Goal: Task Accomplishment & Management: Use online tool/utility

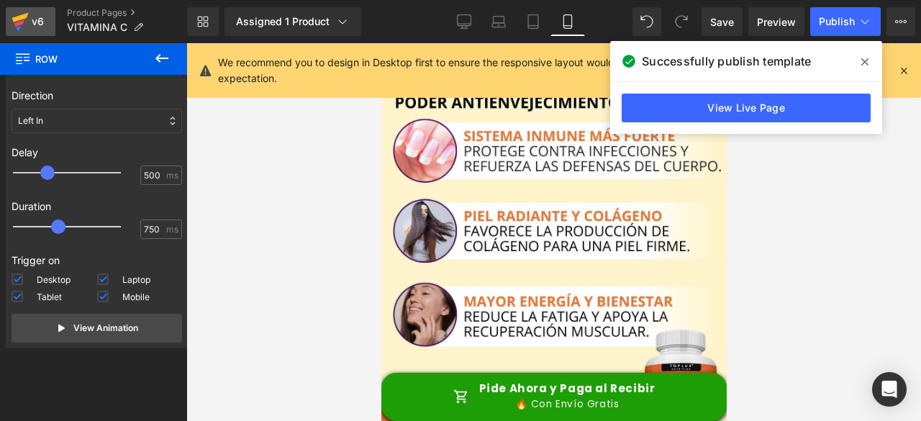
click at [23, 16] on icon at bounding box center [20, 17] width 17 height 9
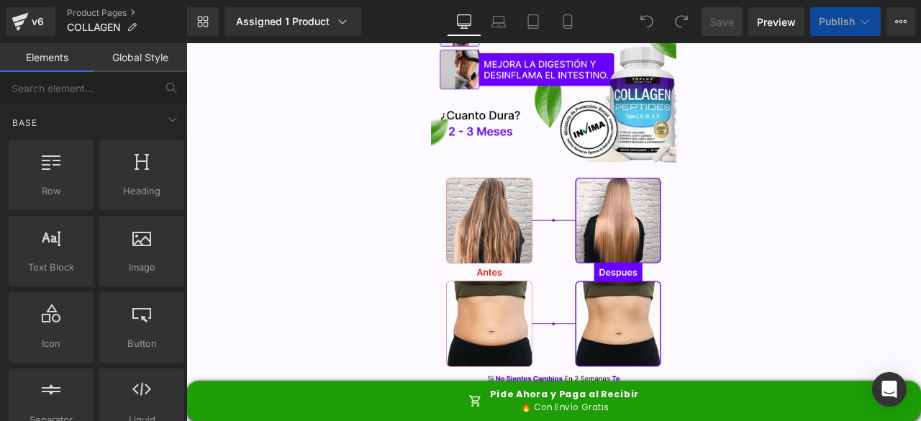
scroll to position [216, 0]
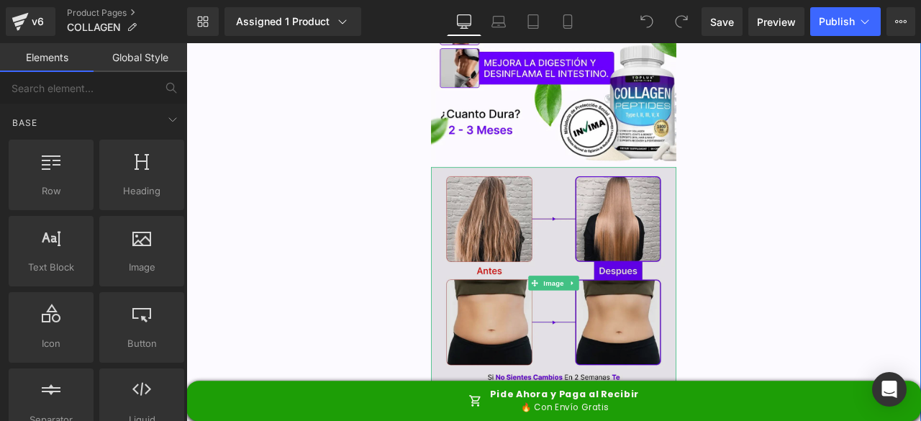
click at [558, 251] on img at bounding box center [621, 326] width 290 height 273
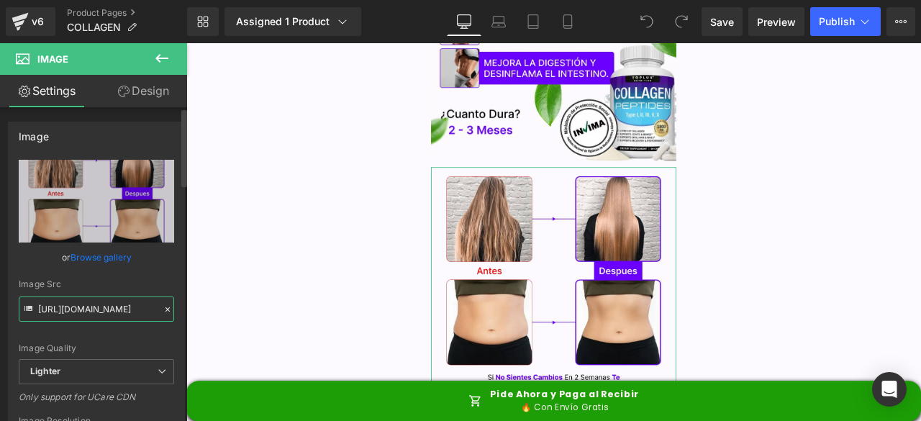
click at [103, 301] on input "https://ucarecdn.com/cfd247ac-053e-475c-975a-23eba02b0aa0/-/format/auto/-/previ…" at bounding box center [96, 308] width 155 height 25
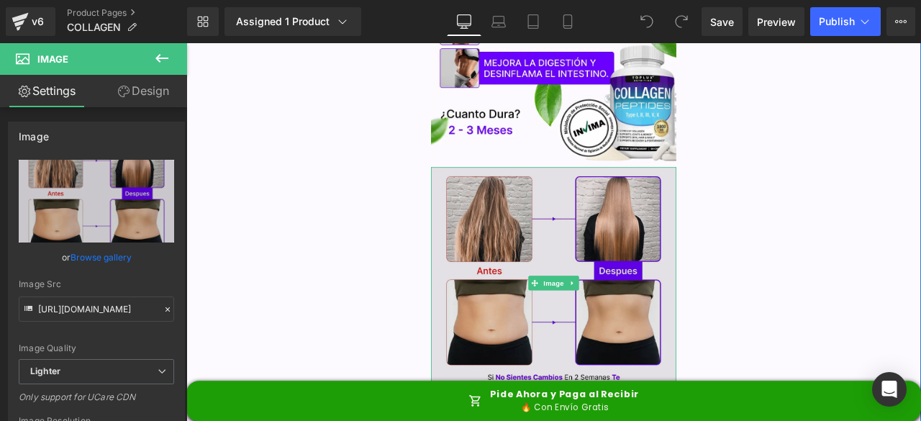
click at [610, 274] on img at bounding box center [621, 326] width 290 height 273
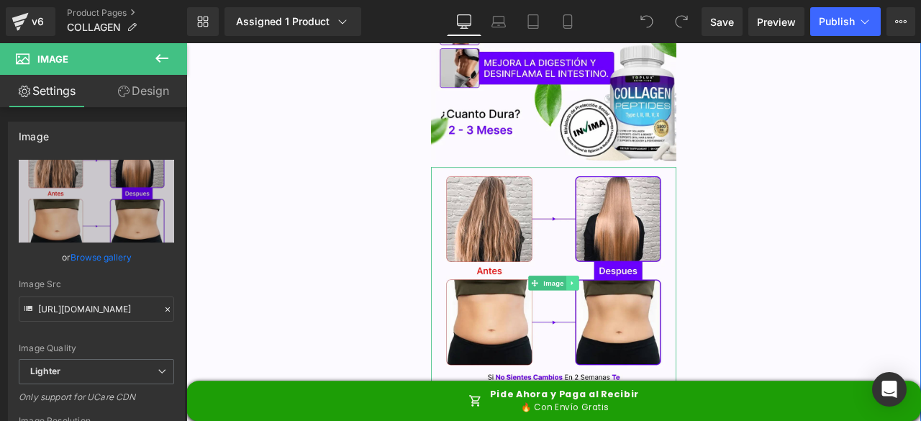
click at [640, 328] on icon at bounding box center [644, 327] width 8 height 9
click at [648, 329] on icon at bounding box center [652, 327] width 8 height 8
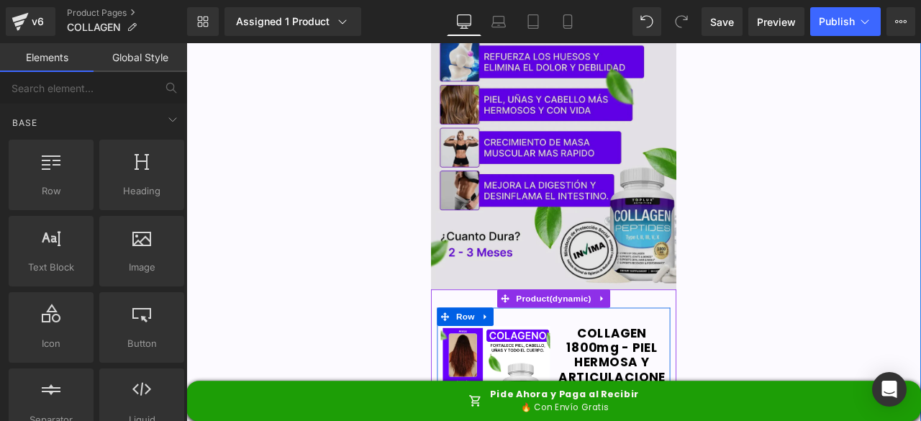
scroll to position [0, 0]
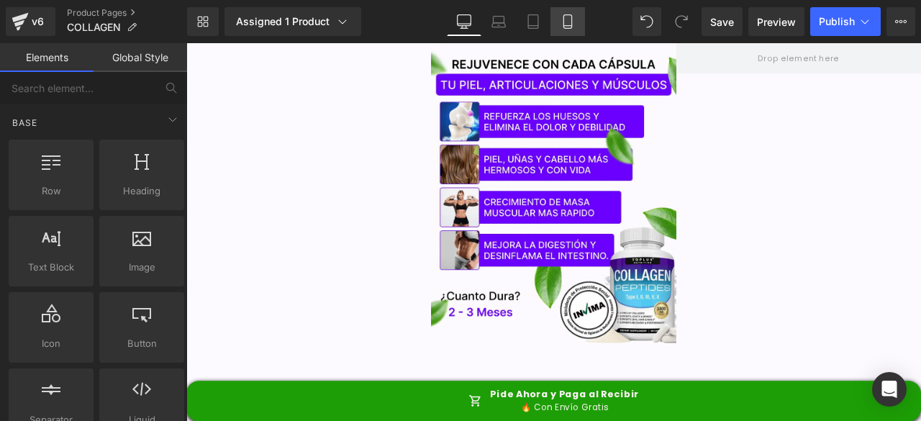
click at [568, 27] on icon at bounding box center [567, 21] width 14 height 14
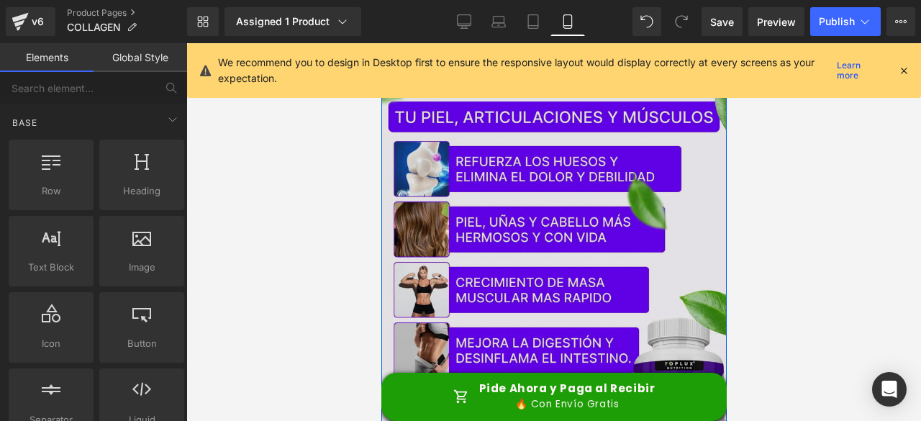
click at [645, 208] on img at bounding box center [553, 274] width 345 height 432
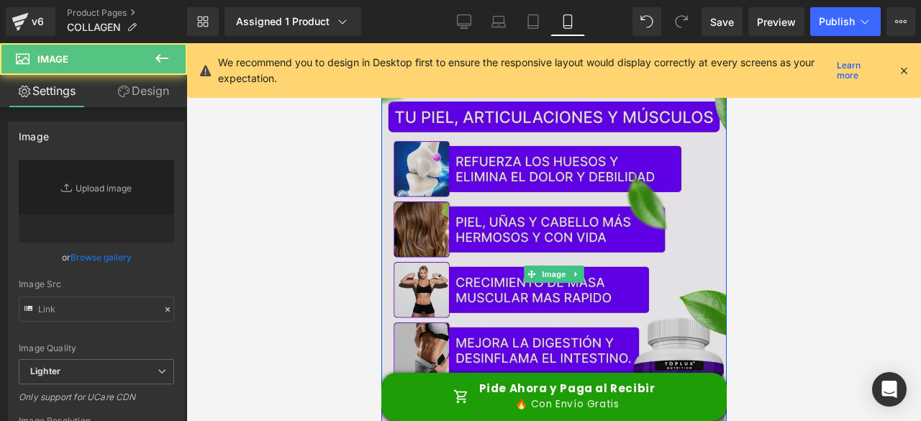
type input "https://ucarecdn.com/982a3568-b3be-45c2-9e7e-d199885c05b3/-/format/auto/-/previ…"
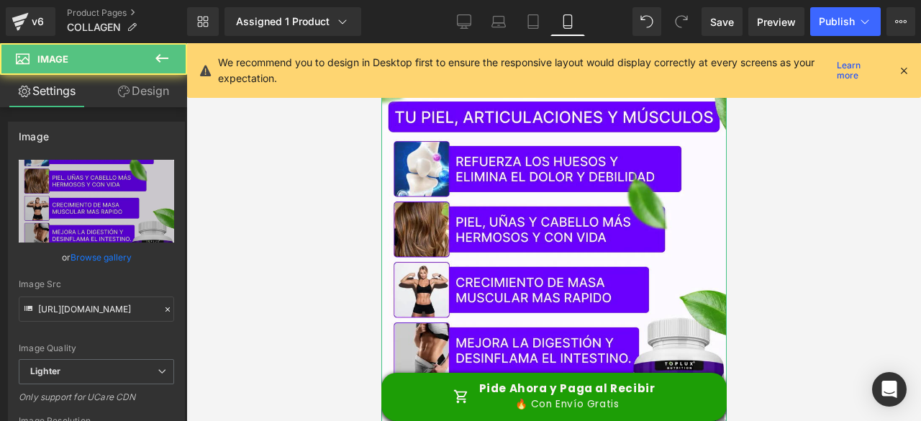
click at [155, 94] on link "Design" at bounding box center [143, 91] width 94 height 32
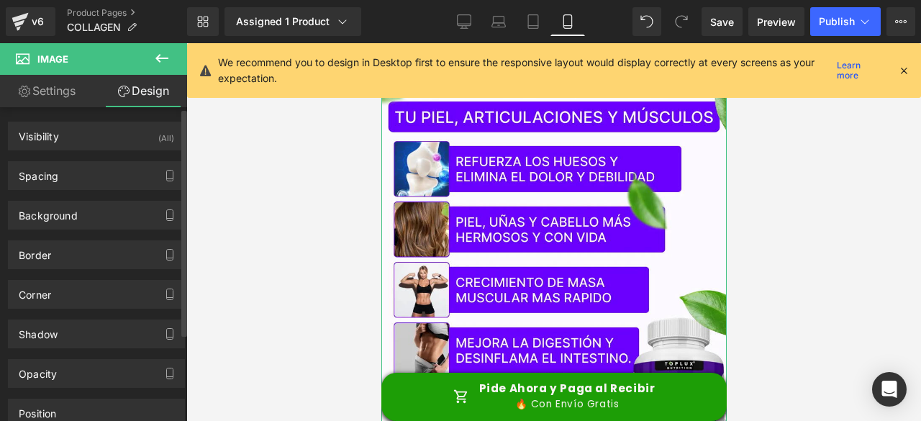
scroll to position [121, 0]
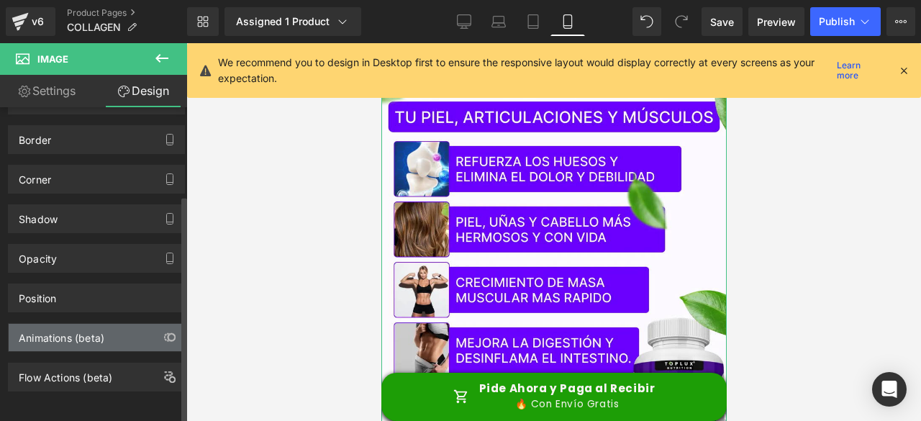
click at [63, 334] on div "Animations (beta)" at bounding box center [97, 337] width 176 height 27
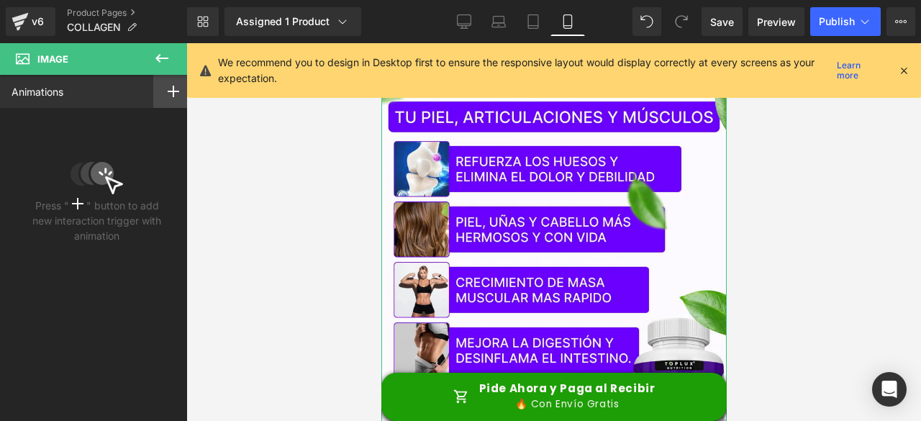
click at [160, 87] on div at bounding box center [173, 91] width 40 height 33
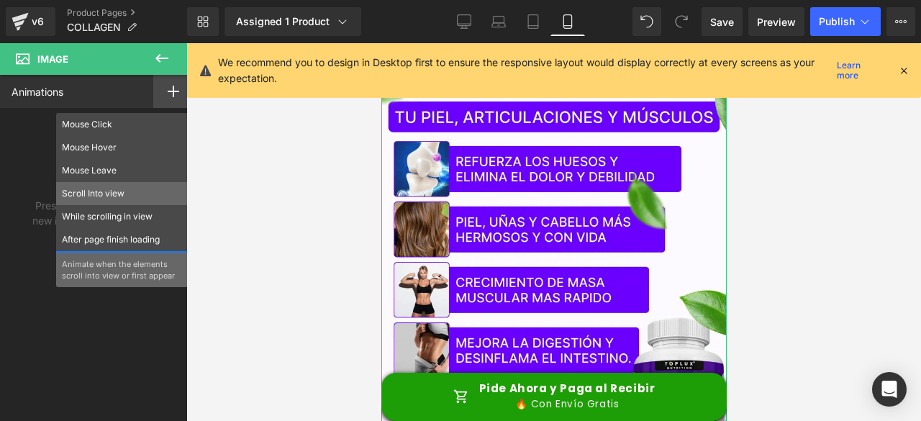
click at [106, 199] on p "Scroll Into view" at bounding box center [122, 193] width 120 height 13
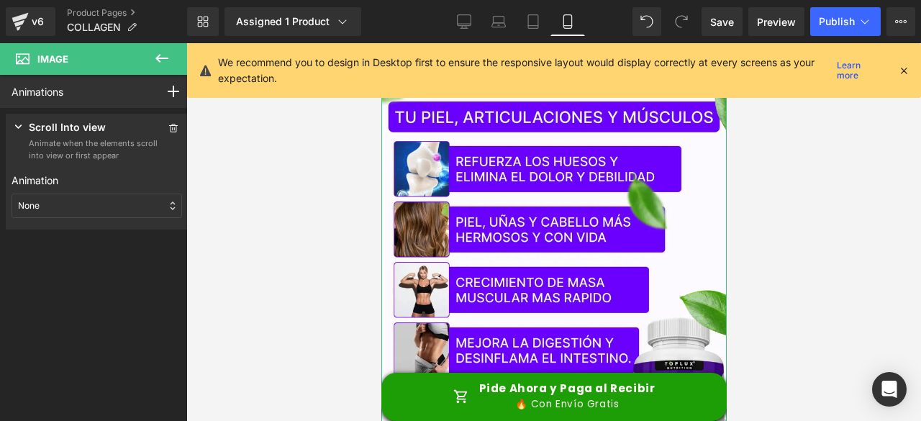
click at [59, 204] on div "None" at bounding box center [97, 206] width 171 height 24
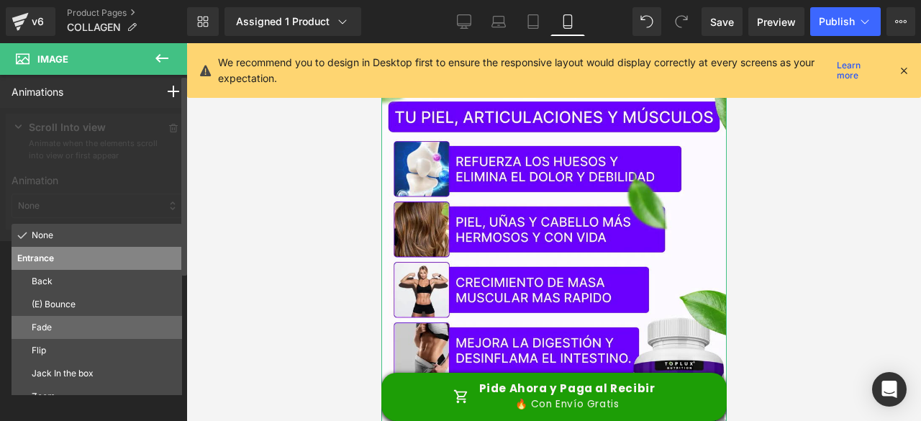
click at [58, 330] on p "Fade" at bounding box center [104, 327] width 145 height 13
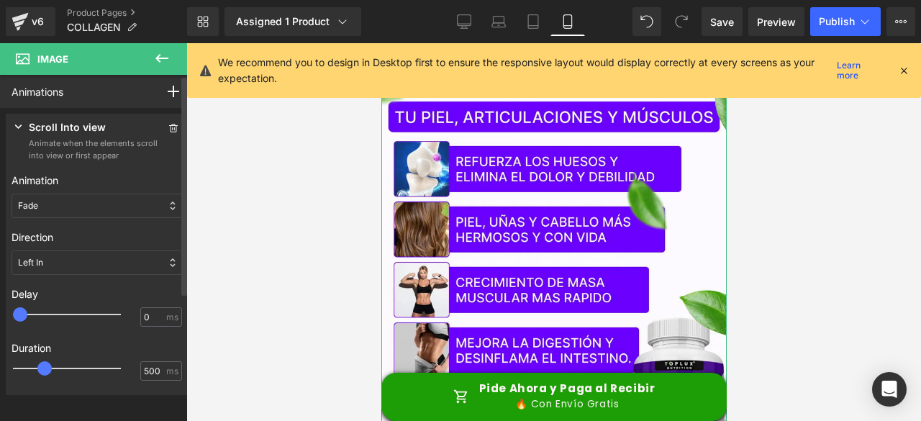
type input "500"
click at [52, 312] on div at bounding box center [77, 314] width 108 height 29
type input "750"
click at [60, 371] on div at bounding box center [77, 368] width 108 height 29
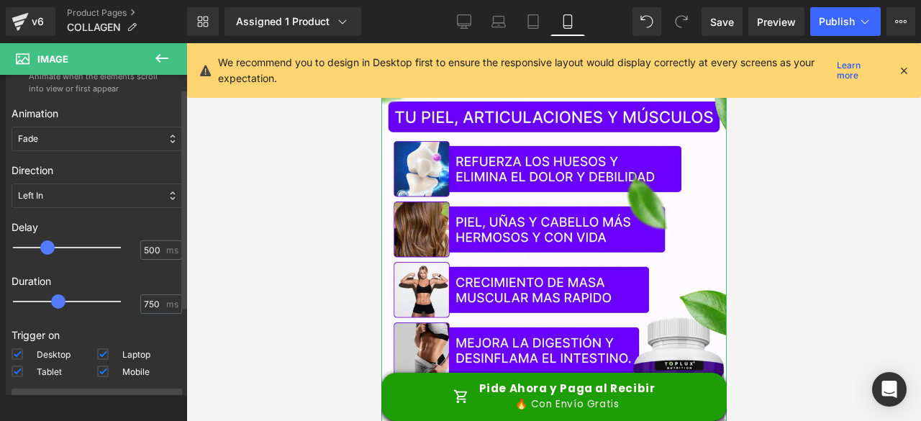
scroll to position [142, 0]
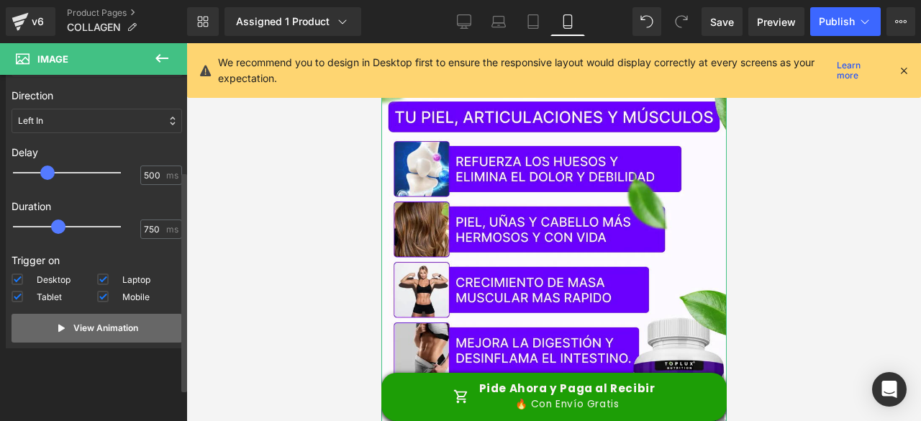
click at [94, 335] on button "View Animation" at bounding box center [97, 328] width 171 height 29
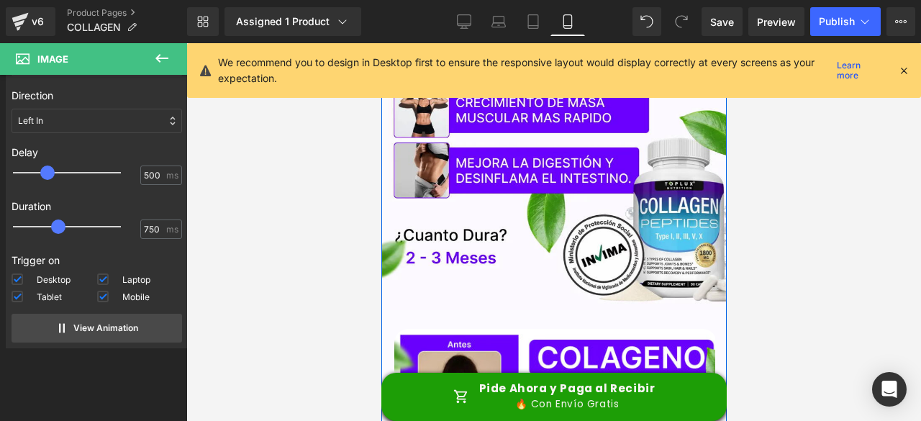
scroll to position [432, 0]
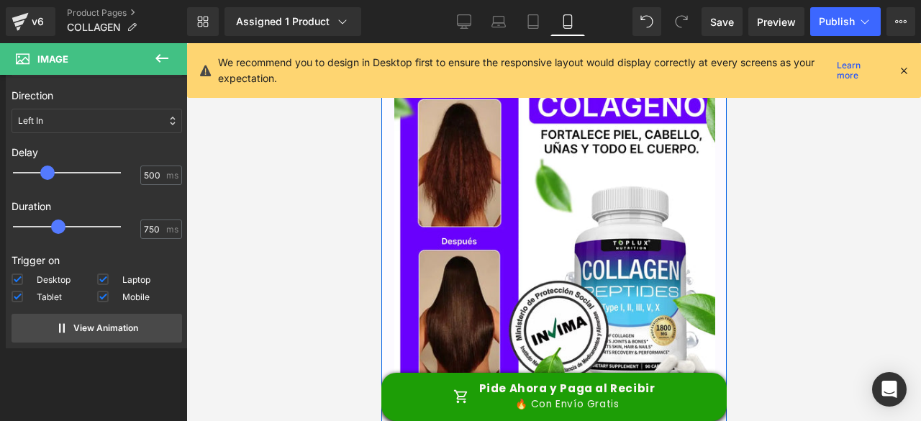
click at [646, 233] on img at bounding box center [555, 238] width 322 height 322
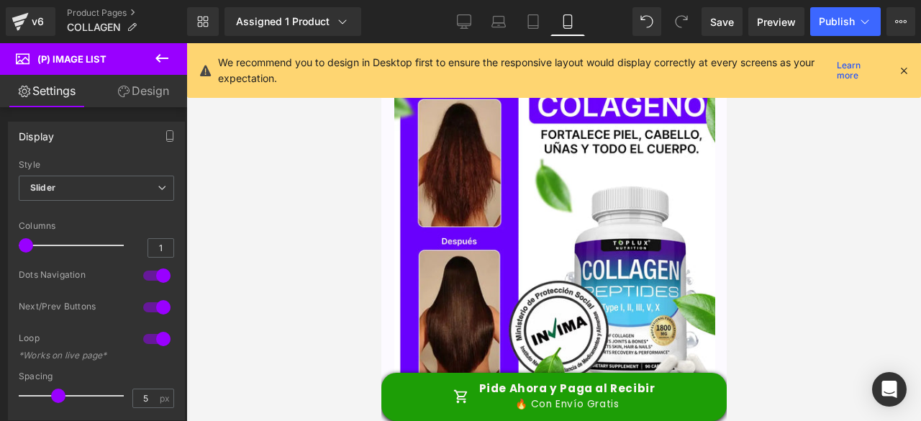
click at [157, 96] on link "Design" at bounding box center [143, 91] width 94 height 32
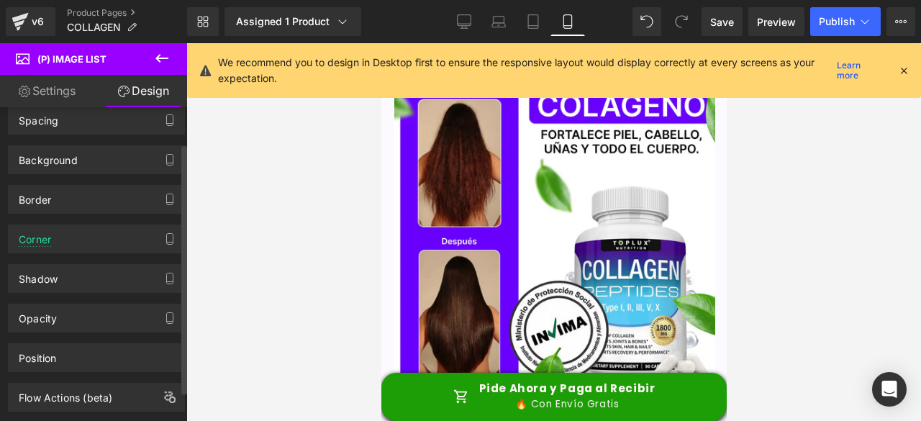
scroll to position [82, 0]
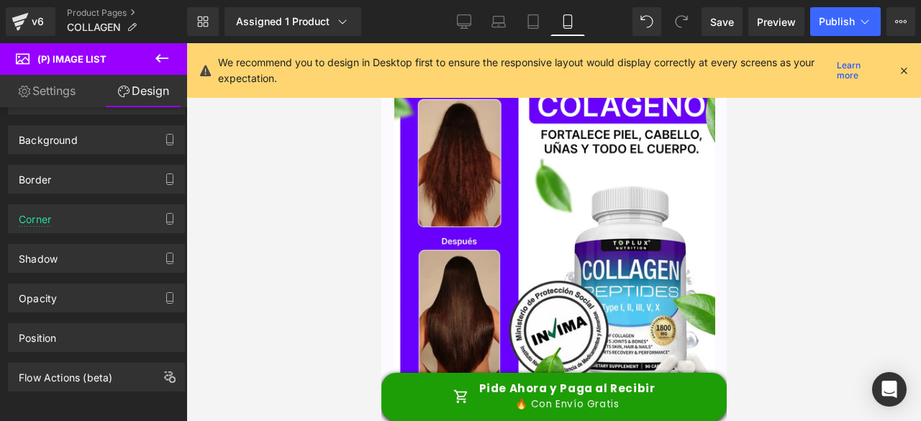
click at [708, 199] on img at bounding box center [555, 238] width 322 height 322
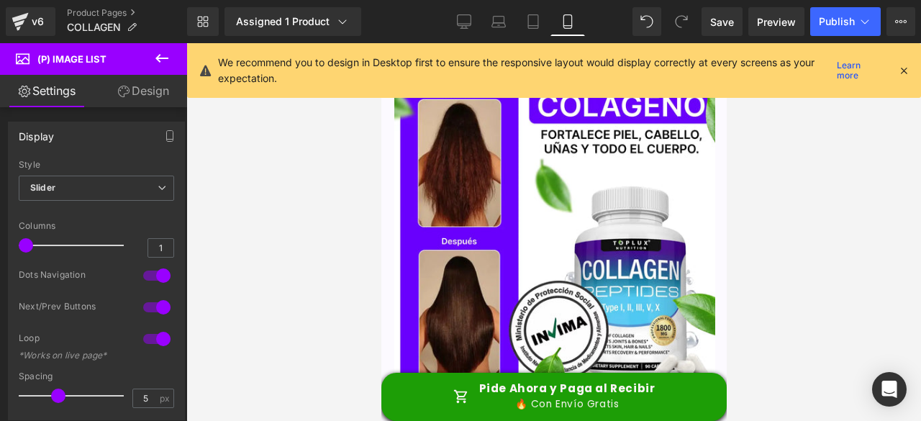
click at [147, 93] on link "Design" at bounding box center [143, 91] width 94 height 32
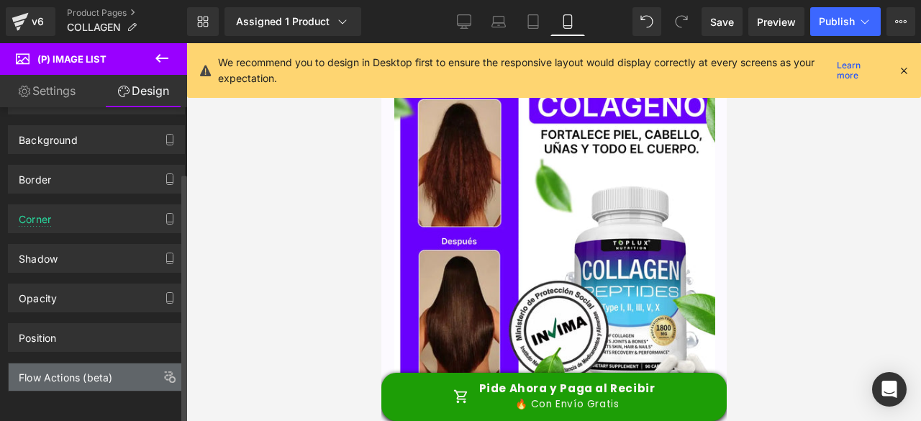
click at [109, 364] on div "Flow Actions (beta)" at bounding box center [66, 373] width 94 height 20
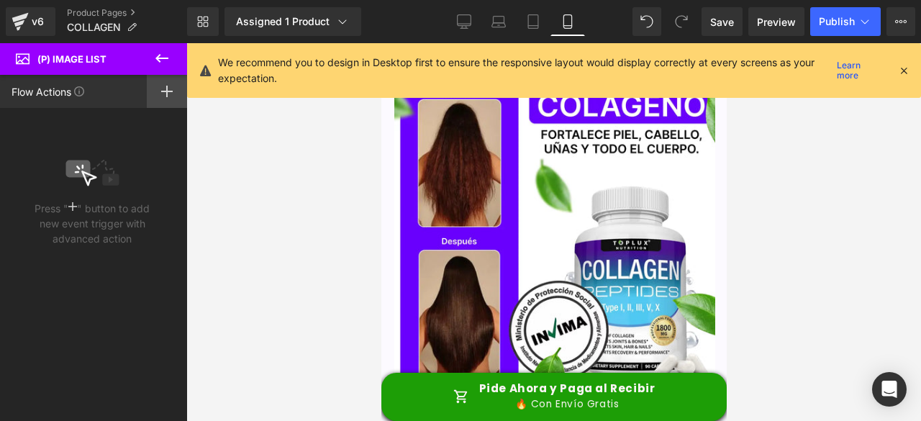
click at [168, 86] on icon at bounding box center [167, 92] width 12 height 12
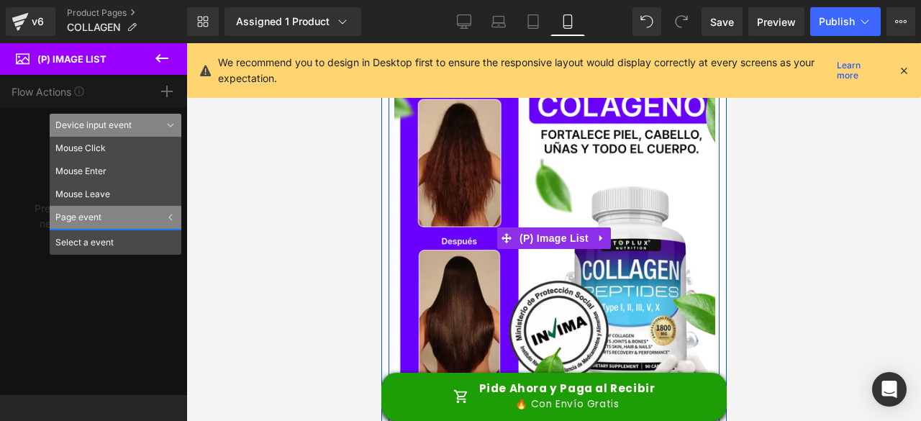
click at [687, 190] on img at bounding box center [555, 238] width 322 height 322
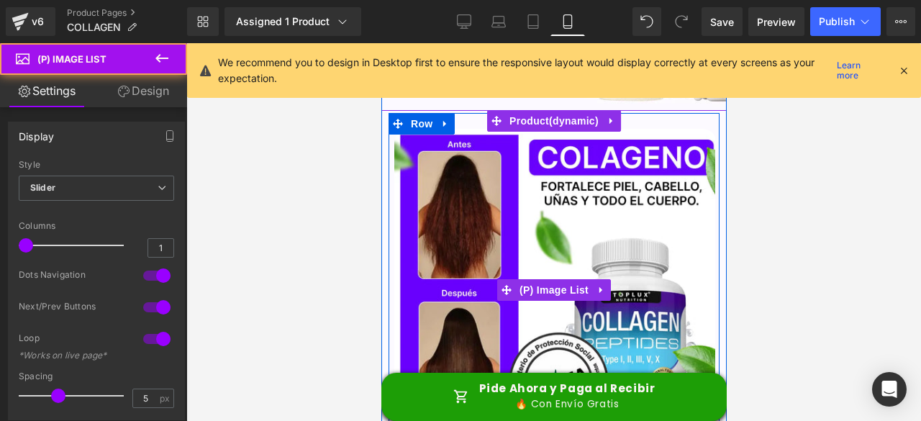
scroll to position [288, 0]
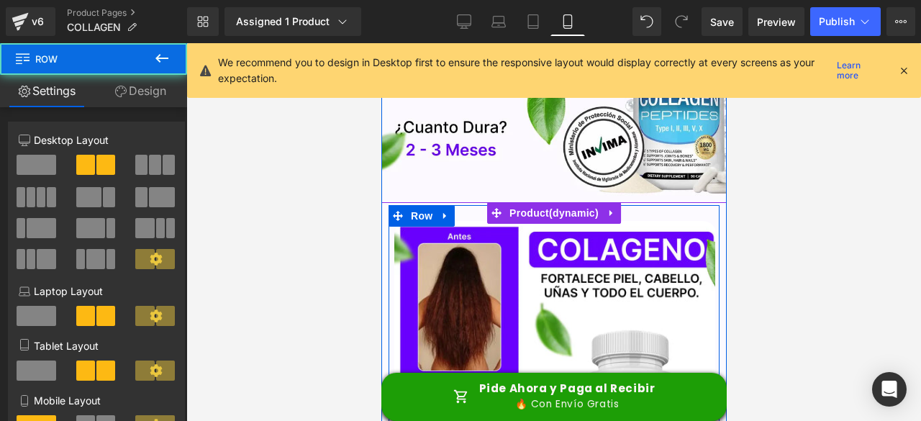
click at [702, 214] on div "Sale Off (P) Image ‹ › (P) Image List" at bounding box center [553, 377] width 331 height 336
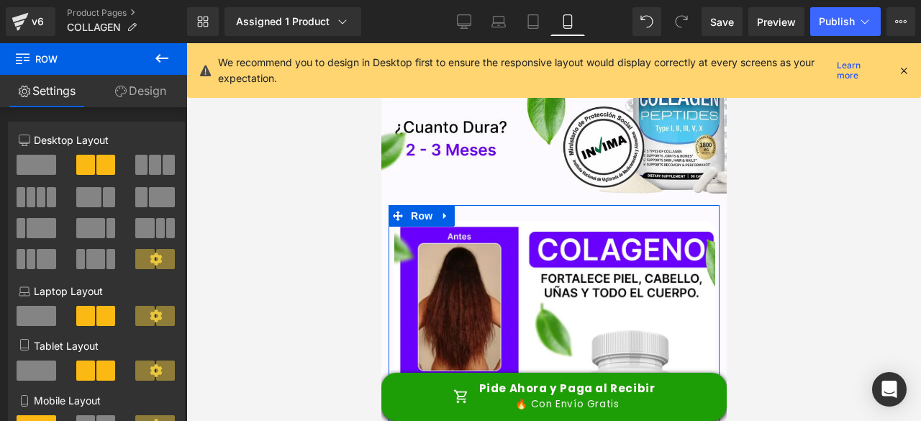
click at [156, 86] on link "Design" at bounding box center [141, 91] width 94 height 32
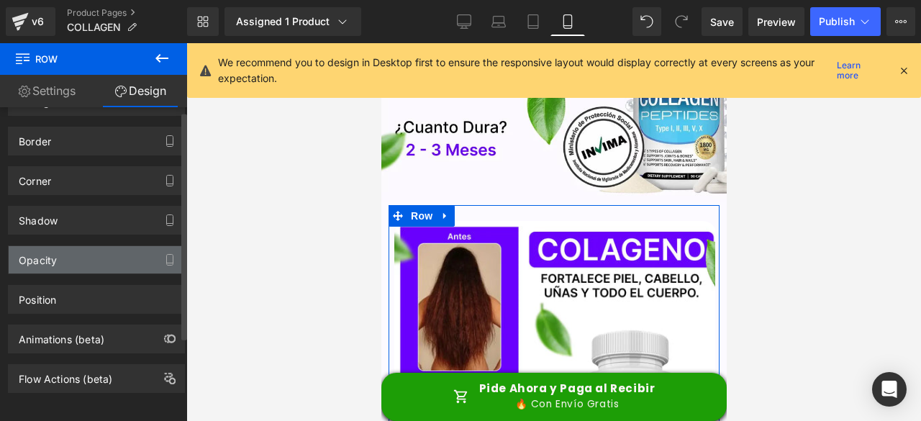
scroll to position [121, 0]
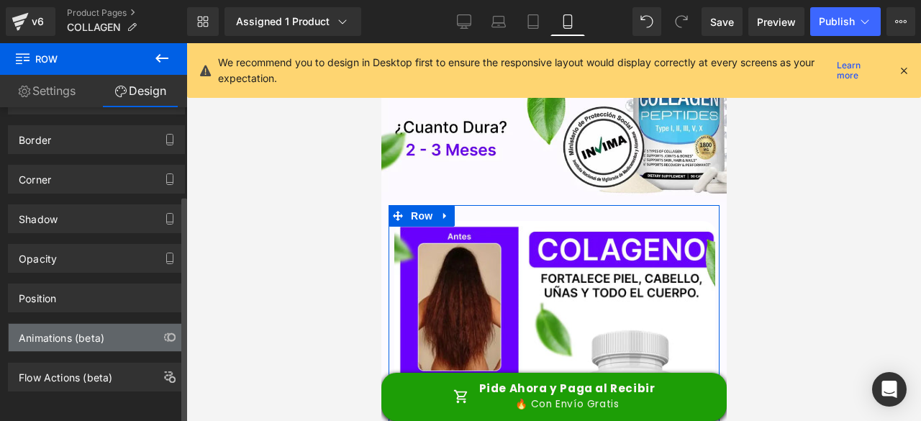
click at [76, 330] on div "Animations (beta)" at bounding box center [62, 334] width 86 height 20
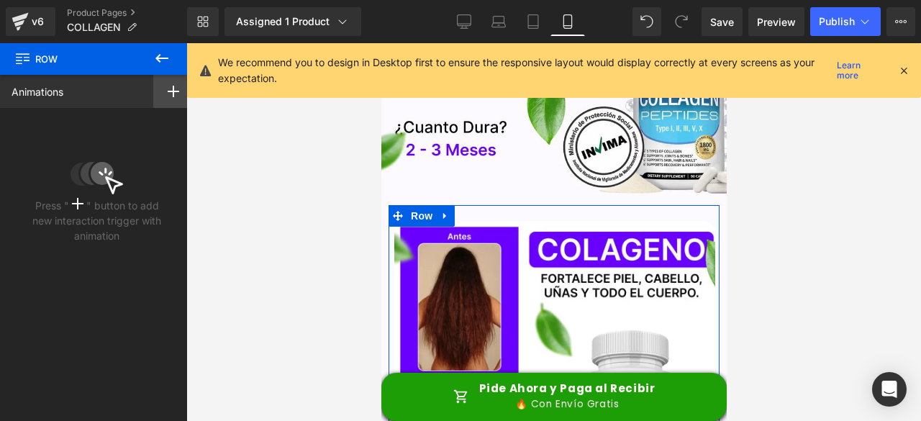
click at [167, 86] on div at bounding box center [173, 91] width 40 height 33
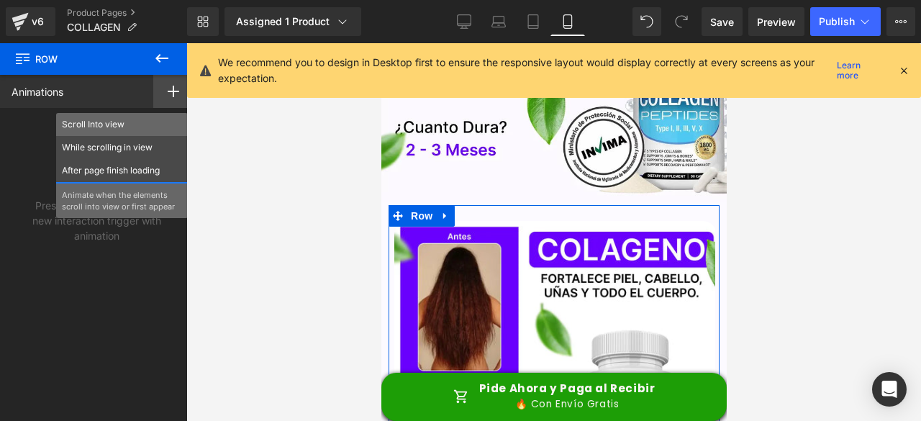
click at [104, 122] on p "Scroll Into view" at bounding box center [122, 124] width 120 height 13
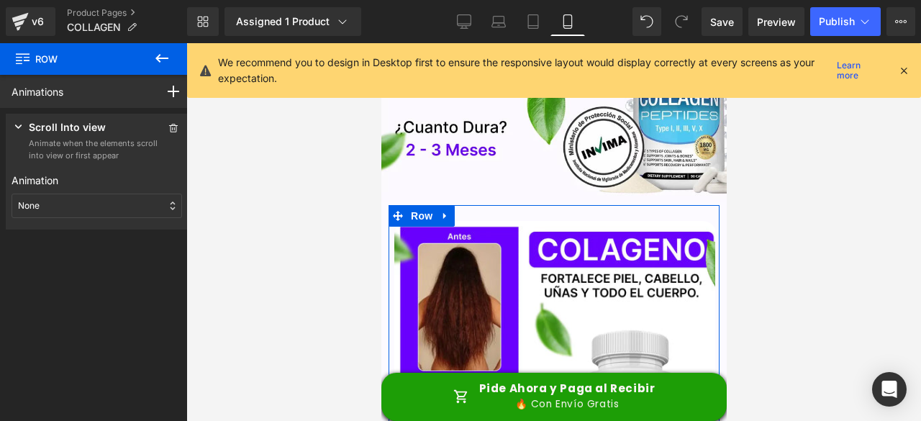
click at [52, 205] on div "None" at bounding box center [97, 206] width 171 height 24
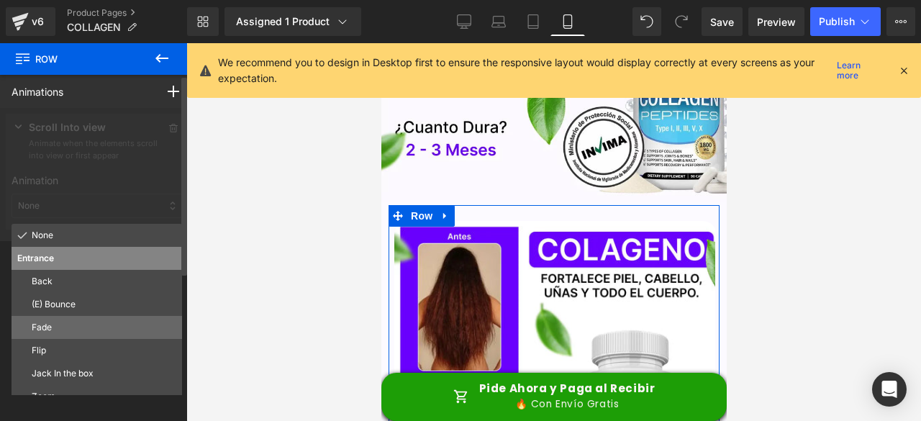
click at [45, 322] on p "Fade" at bounding box center [104, 327] width 145 height 13
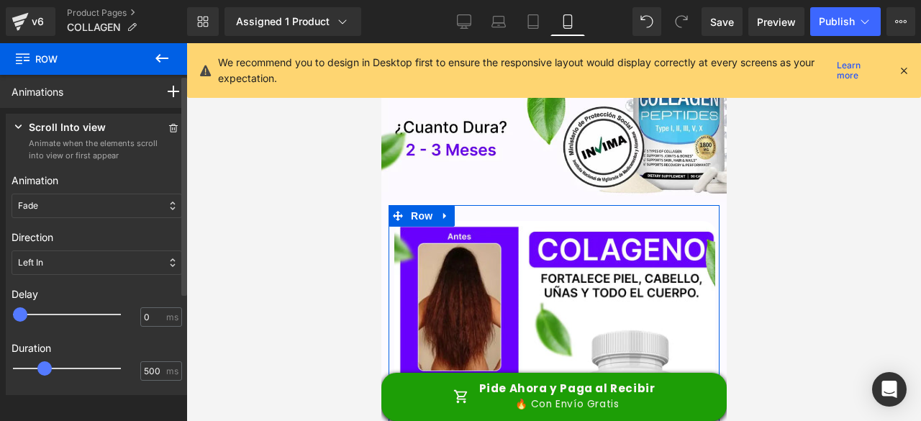
type input "500"
click at [48, 316] on div at bounding box center [77, 314] width 108 height 29
click at [64, 364] on div at bounding box center [77, 368] width 108 height 29
click at [51, 367] on div at bounding box center [77, 368] width 108 height 29
type input "750"
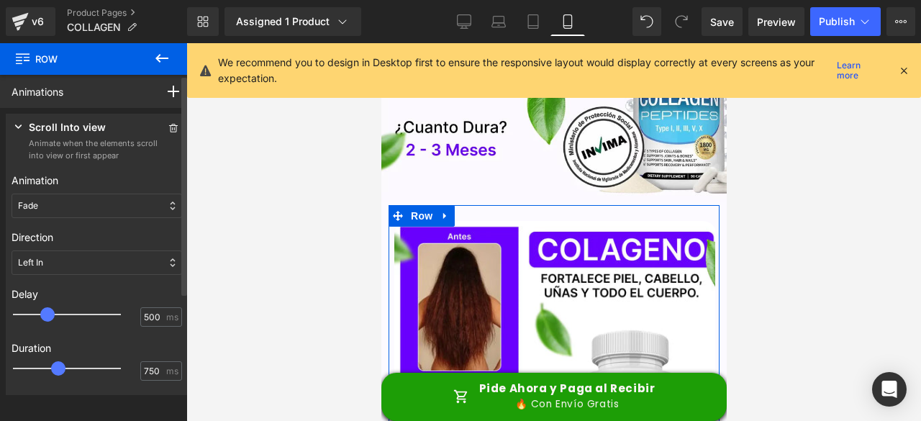
drag, startPoint x: 54, startPoint y: 369, endPoint x: 61, endPoint y: 372, distance: 7.7
click at [61, 372] on div at bounding box center [77, 368] width 108 height 29
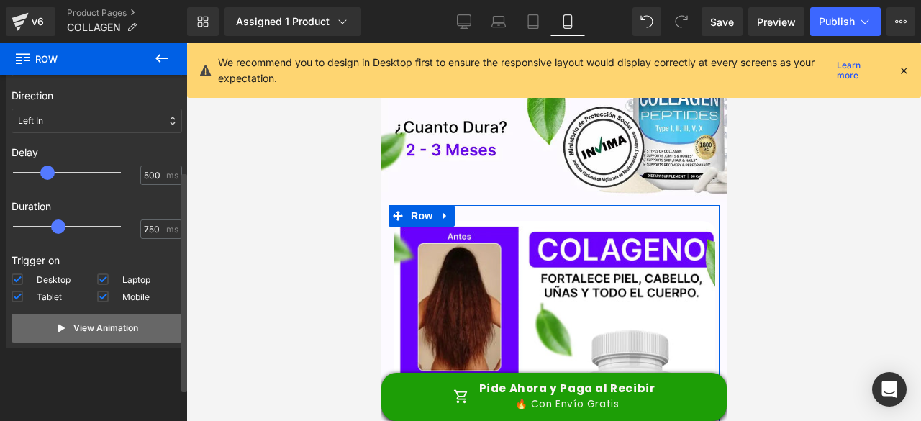
click at [82, 333] on p "View Animation" at bounding box center [105, 328] width 65 height 13
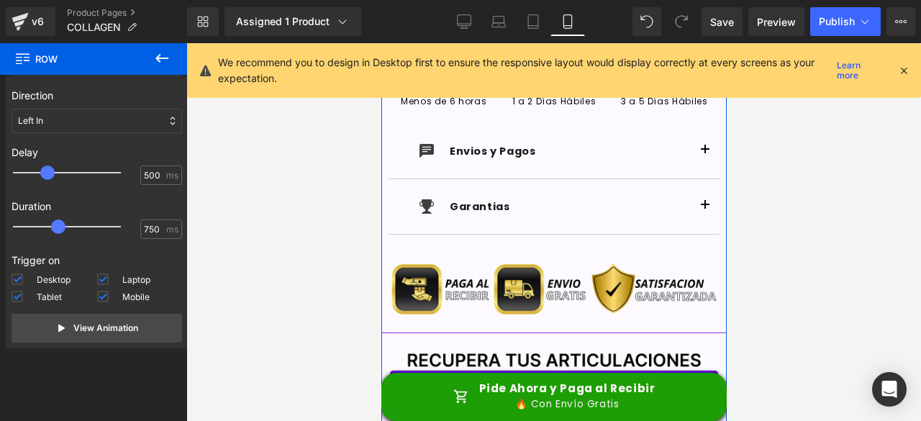
scroll to position [1295, 0]
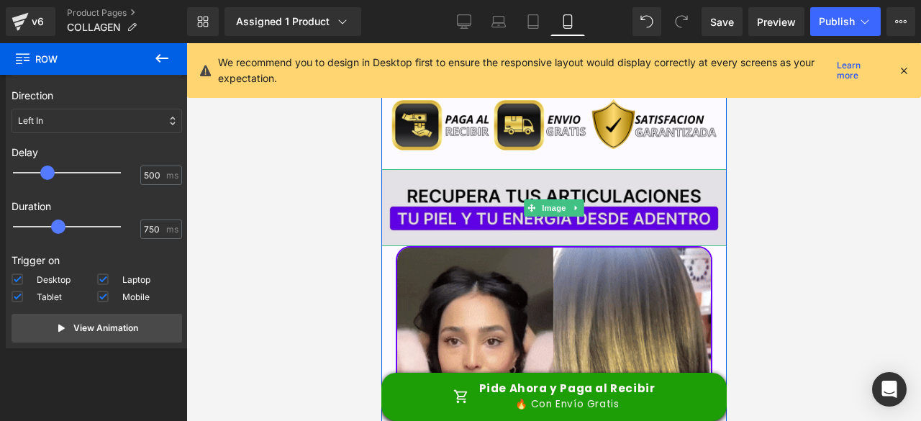
click at [707, 237] on img at bounding box center [553, 207] width 345 height 77
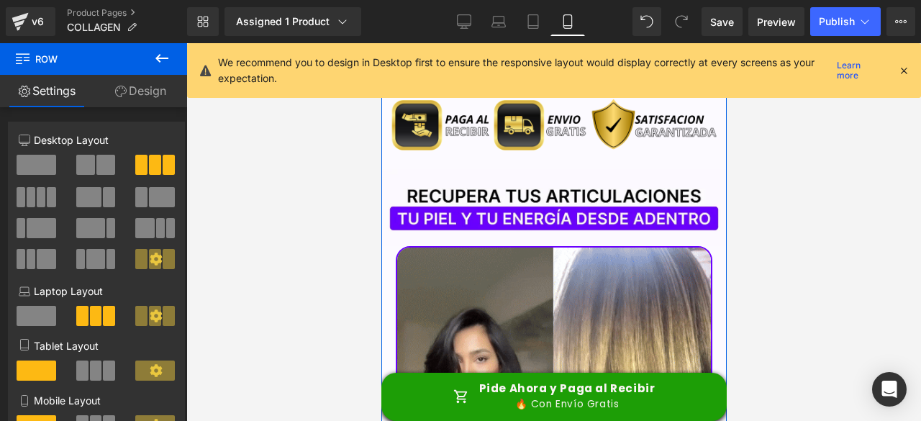
click at [135, 91] on link "Design" at bounding box center [141, 91] width 94 height 32
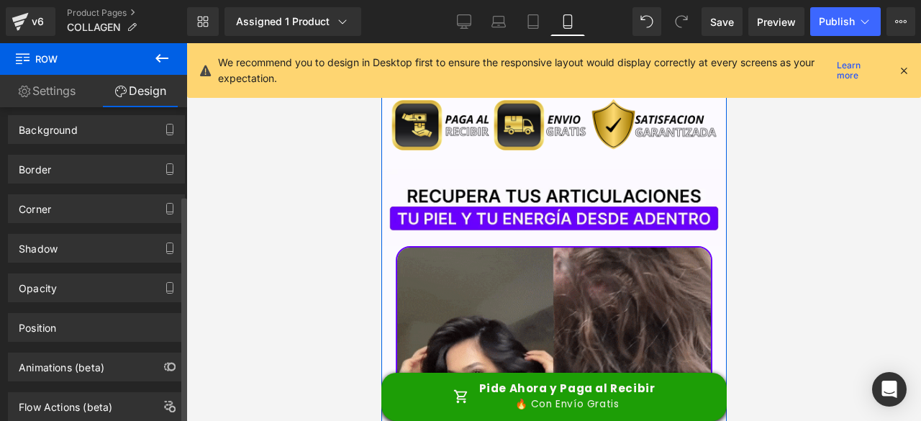
scroll to position [121, 0]
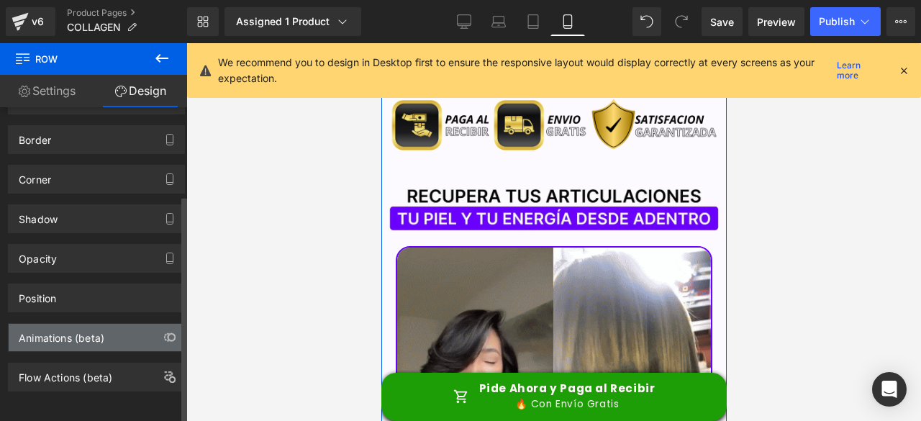
click at [61, 330] on div "Animations (beta)" at bounding box center [62, 334] width 86 height 20
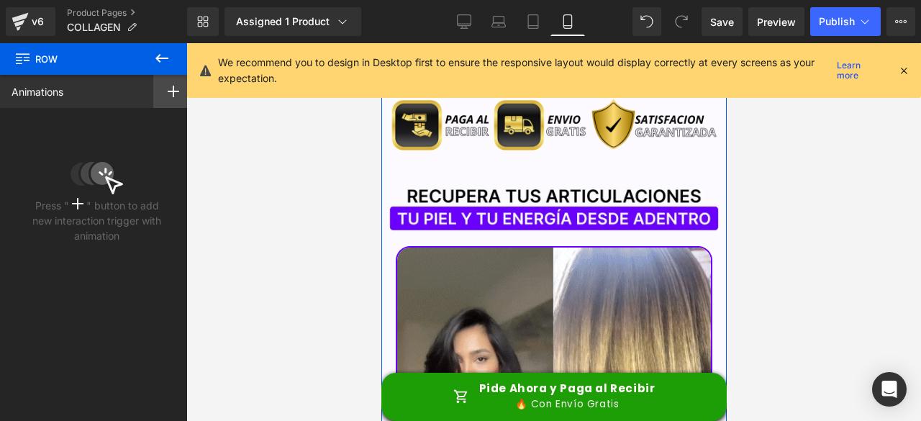
click at [154, 88] on div at bounding box center [173, 91] width 40 height 33
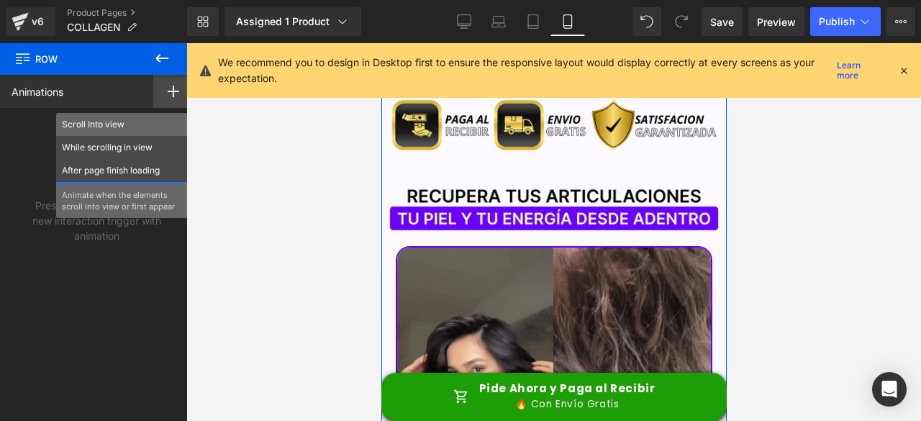
click at [104, 132] on div "Scroll Into view" at bounding box center [122, 124] width 132 height 23
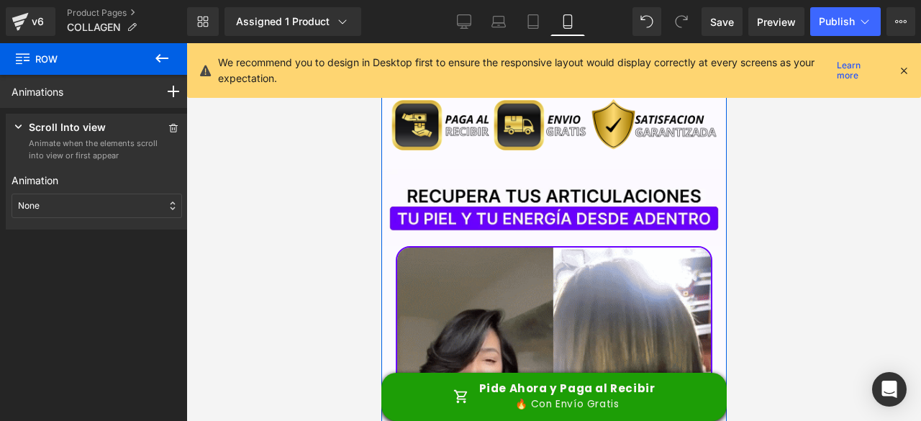
click at [65, 210] on div "None" at bounding box center [97, 206] width 171 height 24
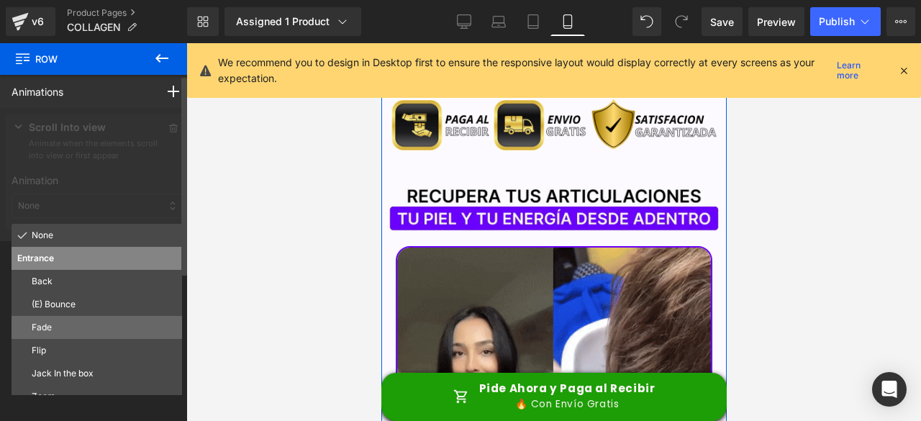
click at [68, 330] on p "Fade" at bounding box center [104, 327] width 145 height 13
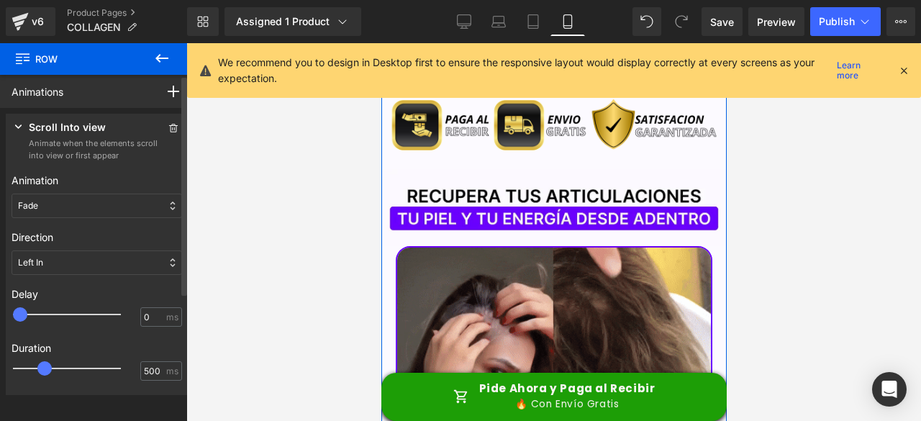
type input "500"
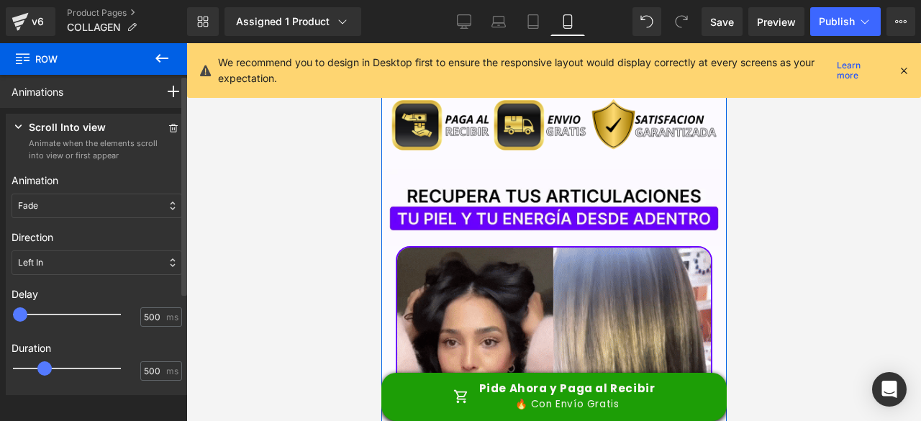
click at [49, 322] on div at bounding box center [77, 314] width 108 height 29
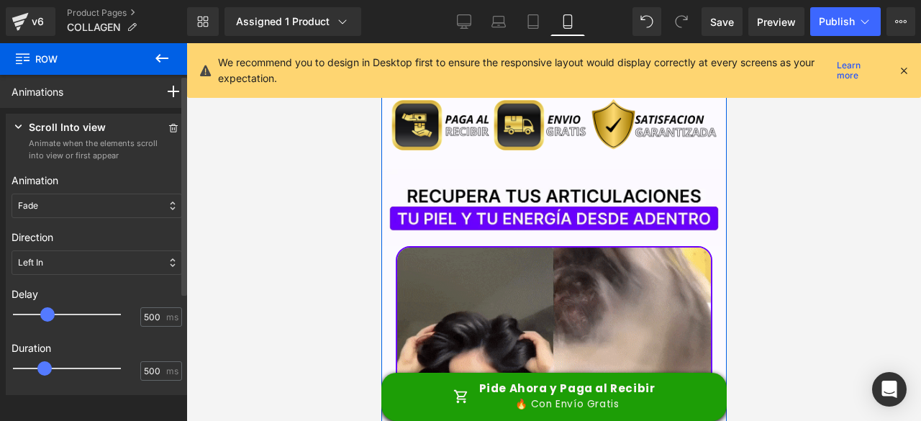
type input "750"
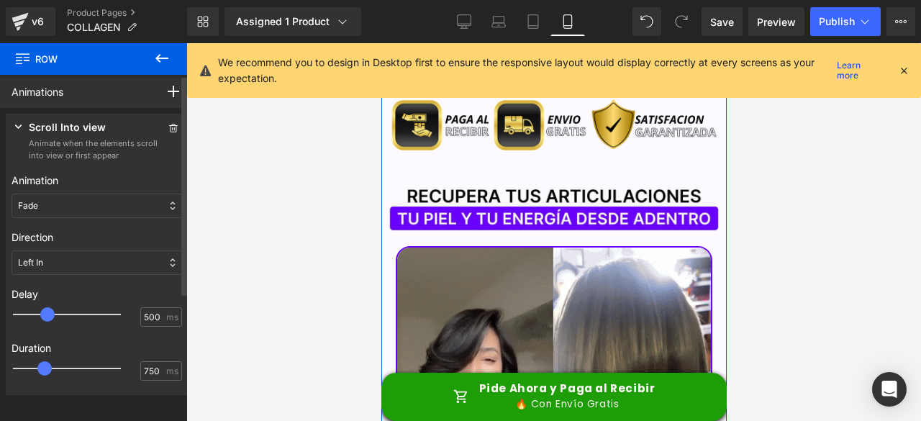
click at [62, 373] on div at bounding box center [77, 368] width 108 height 29
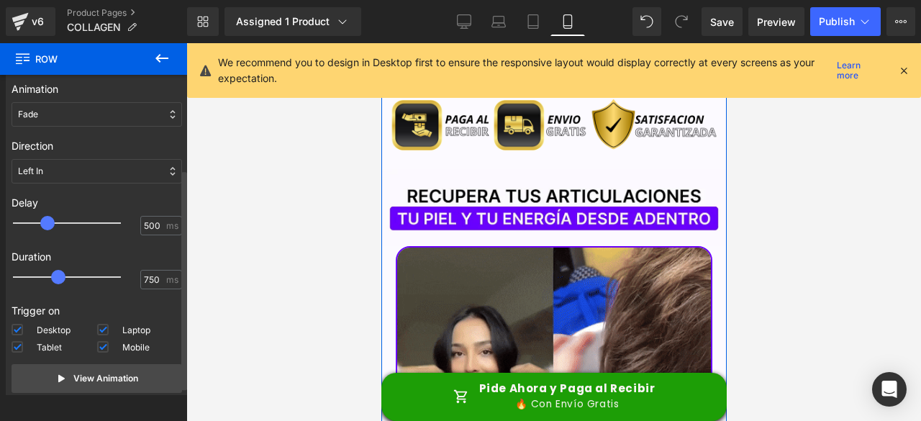
scroll to position [142, 0]
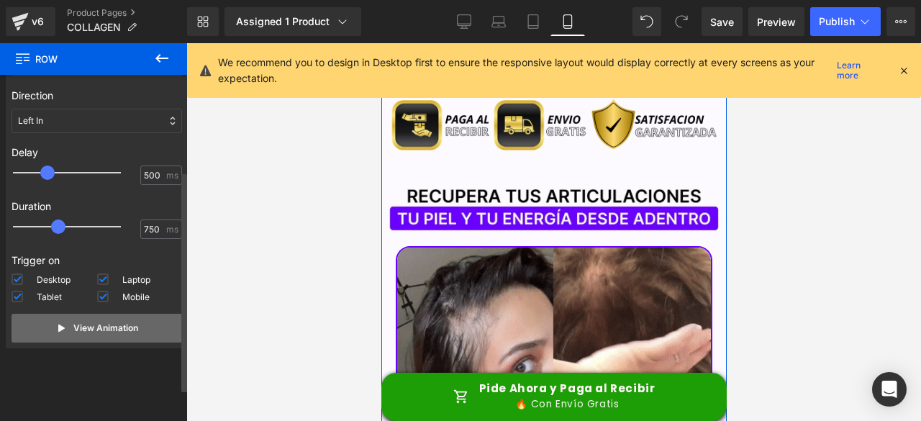
click at [99, 332] on p "View Animation" at bounding box center [105, 328] width 65 height 13
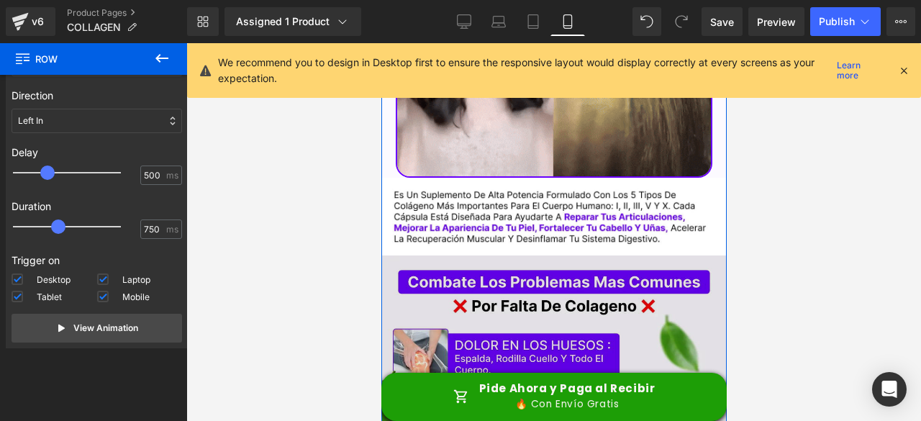
scroll to position [1655, 0]
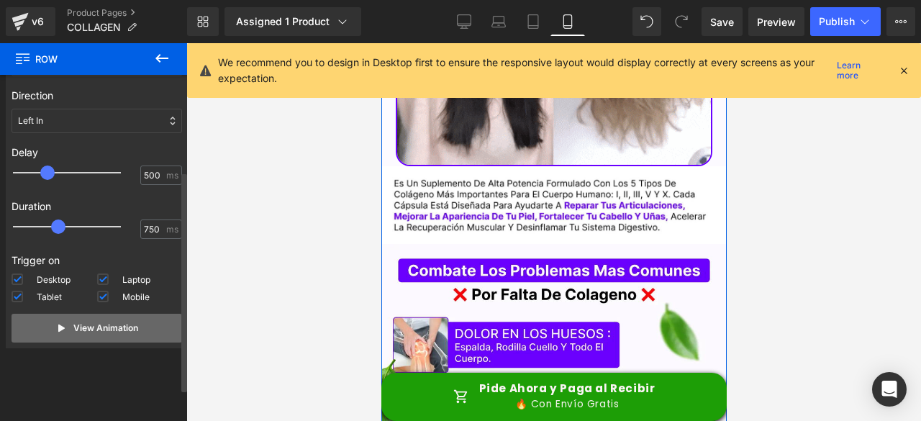
click at [124, 324] on p "View Animation" at bounding box center [105, 328] width 65 height 13
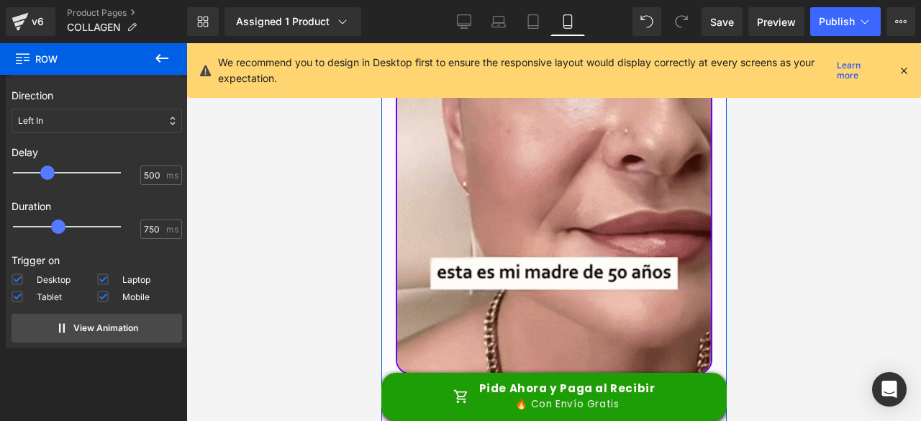
scroll to position [2374, 0]
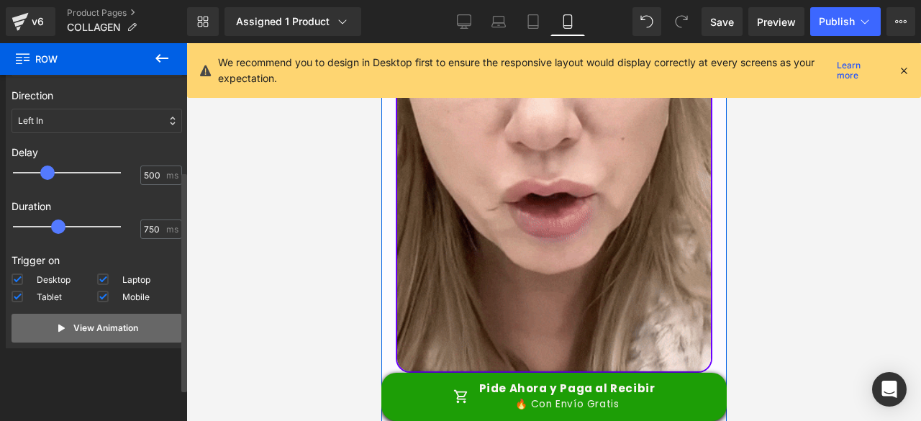
click at [136, 327] on button "View Animation" at bounding box center [97, 328] width 171 height 29
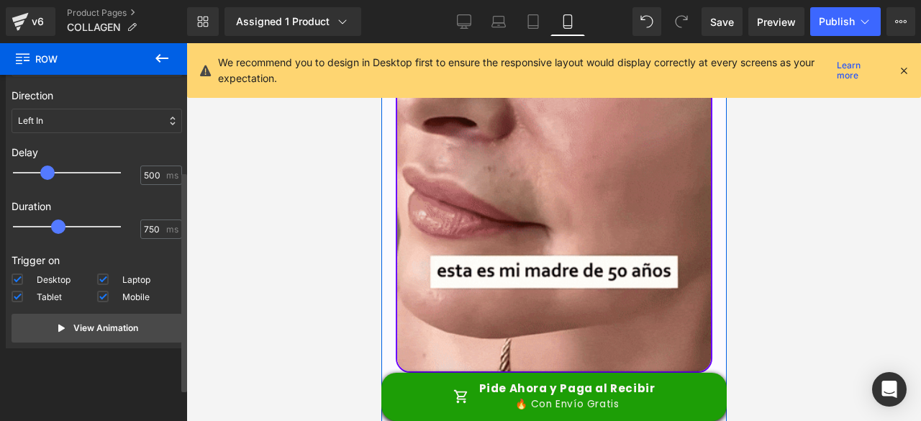
click at [128, 122] on div "Left In" at bounding box center [97, 121] width 171 height 24
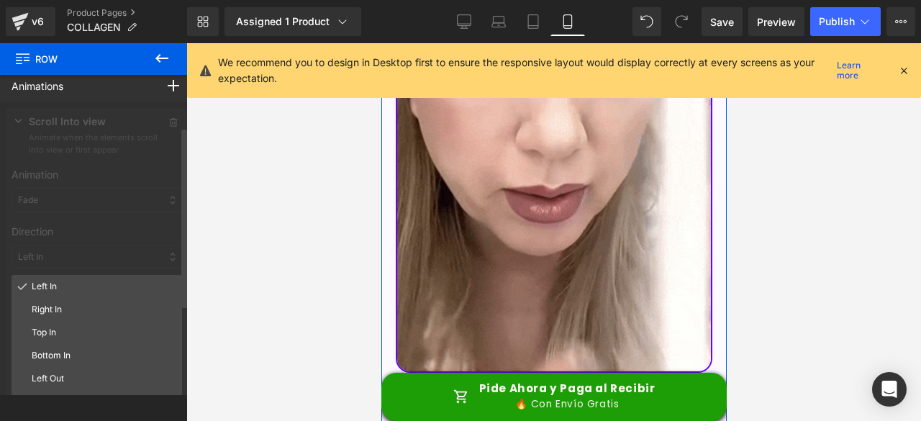
scroll to position [0, 0]
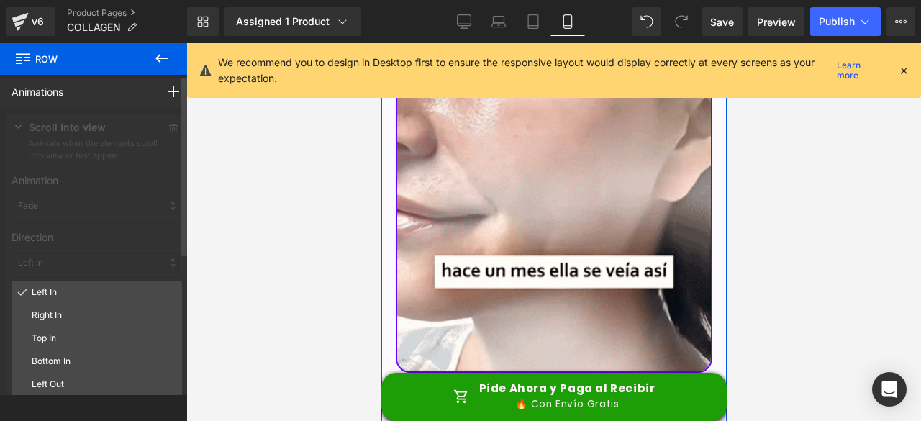
click at [161, 201] on div at bounding box center [97, 305] width 194 height 394
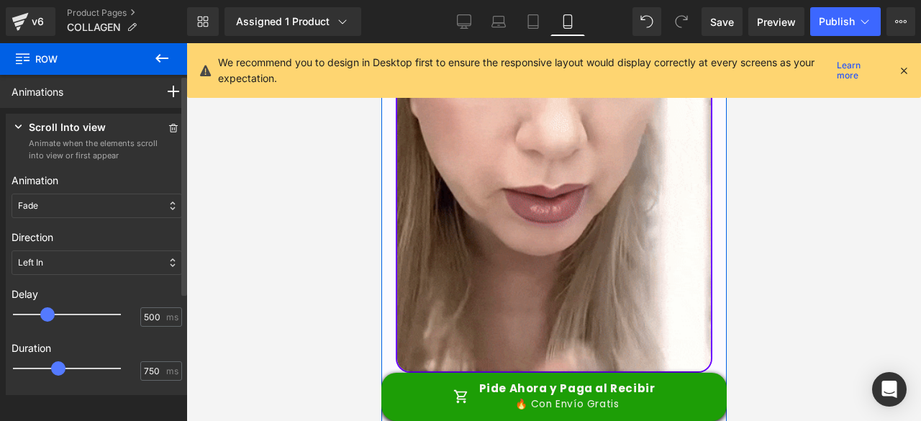
click at [96, 205] on div "Fade" at bounding box center [97, 206] width 171 height 24
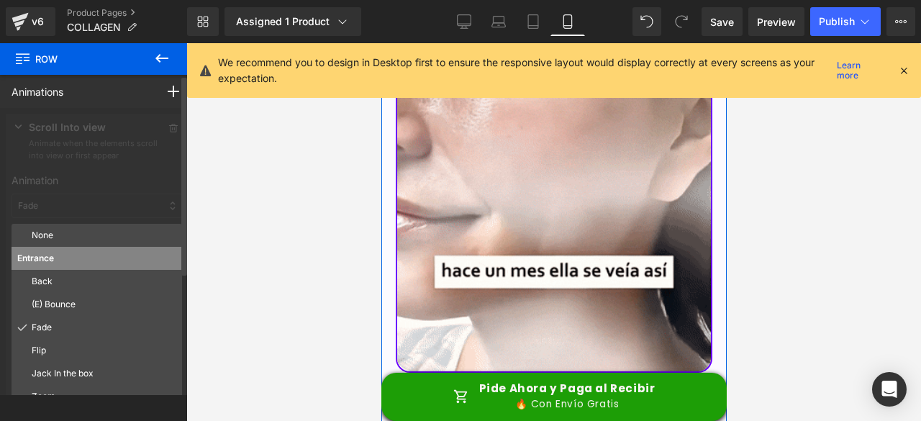
click at [95, 205] on div at bounding box center [97, 305] width 194 height 394
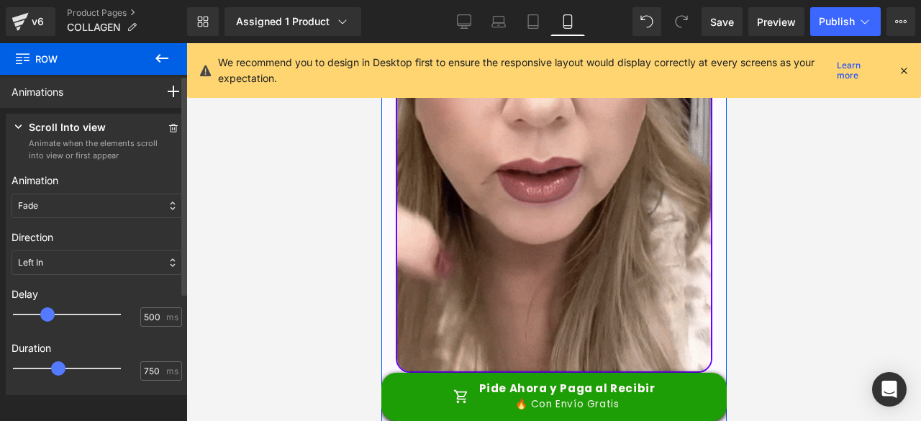
click at [91, 268] on div "Left In" at bounding box center [97, 262] width 171 height 24
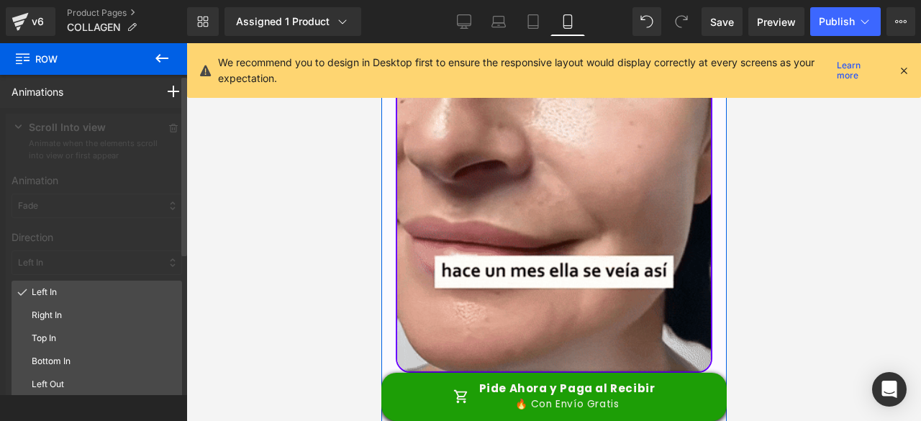
click at [165, 240] on div at bounding box center [97, 305] width 194 height 394
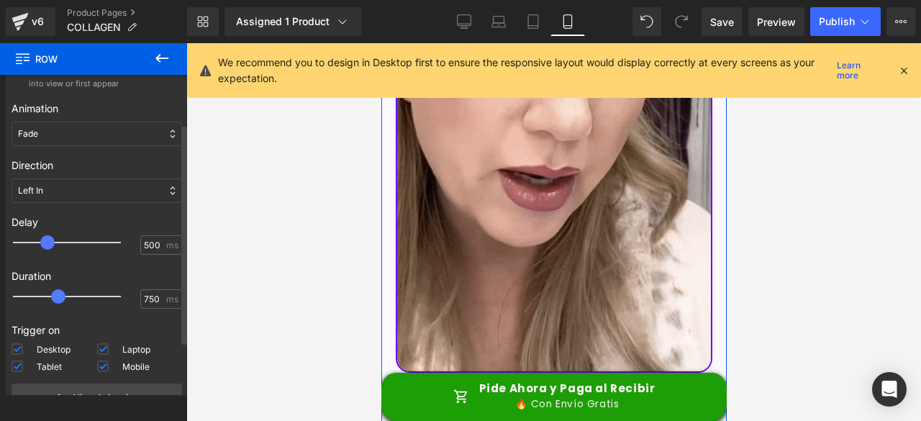
scroll to position [142, 0]
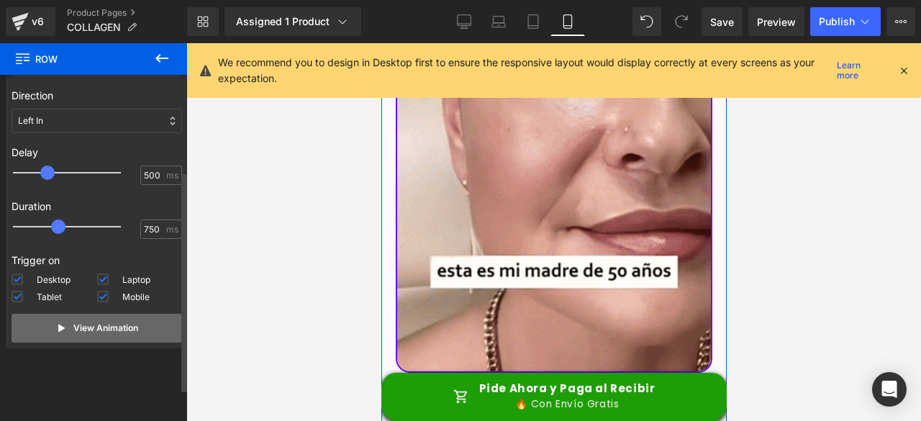
click at [77, 322] on p "View Animation" at bounding box center [105, 328] width 65 height 13
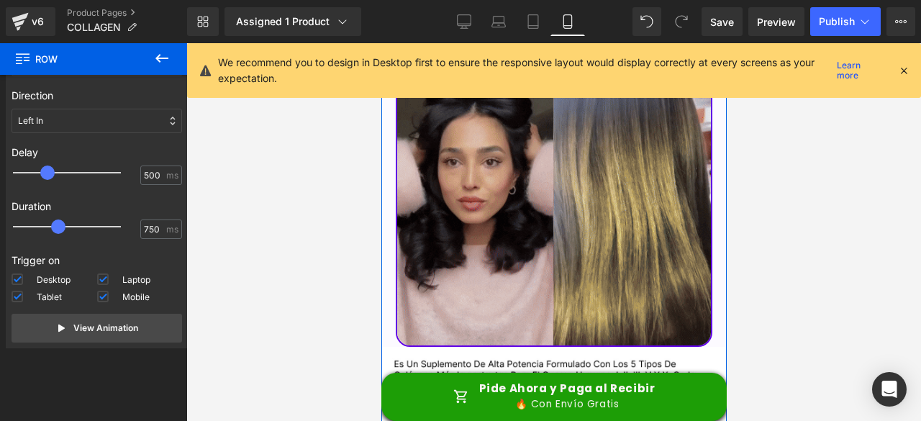
scroll to position [1367, 0]
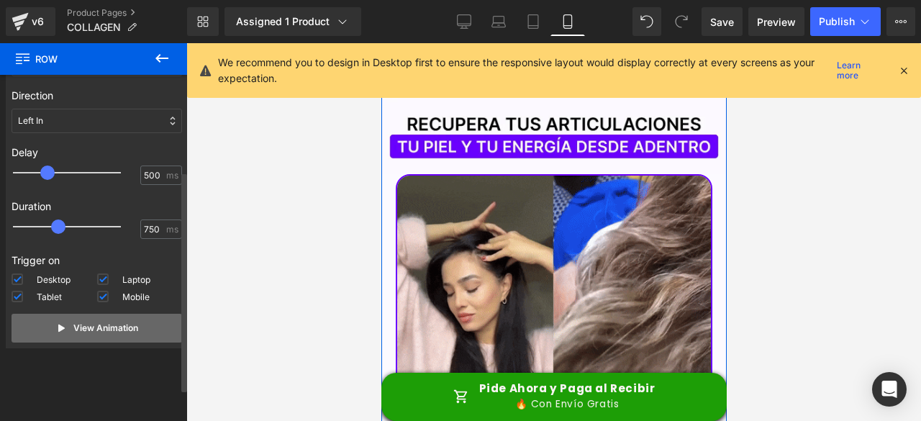
click at [140, 333] on button "View Animation" at bounding box center [97, 328] width 171 height 29
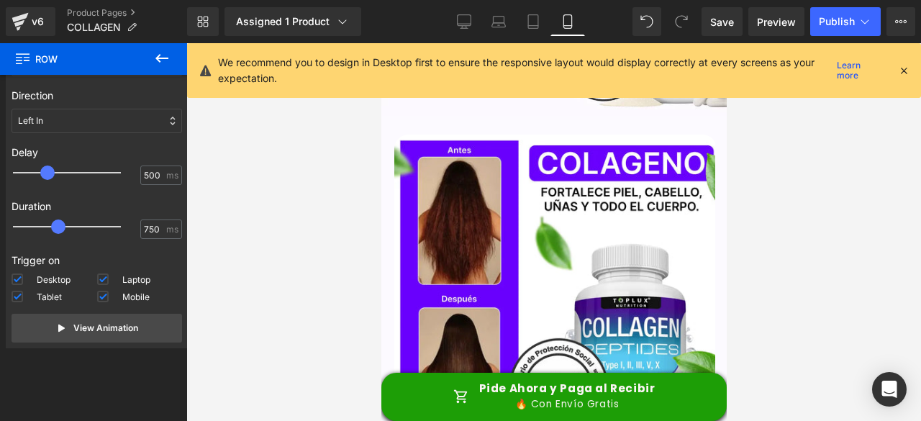
scroll to position [288, 0]
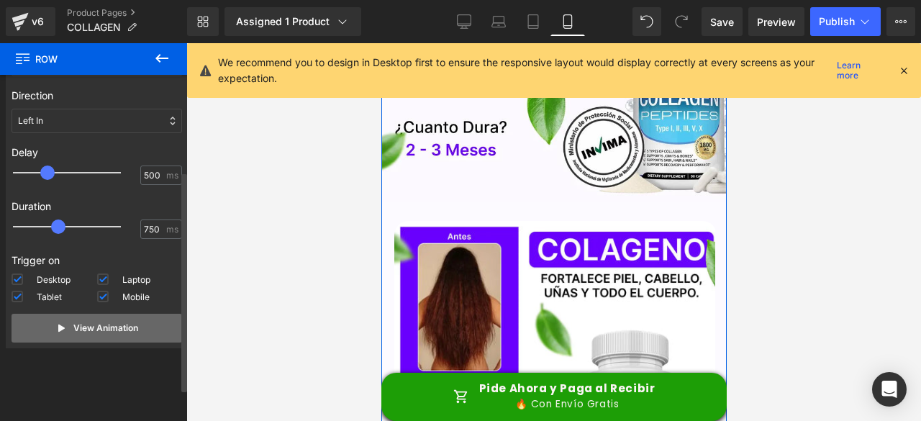
click at [135, 326] on p "View Animation" at bounding box center [105, 328] width 65 height 13
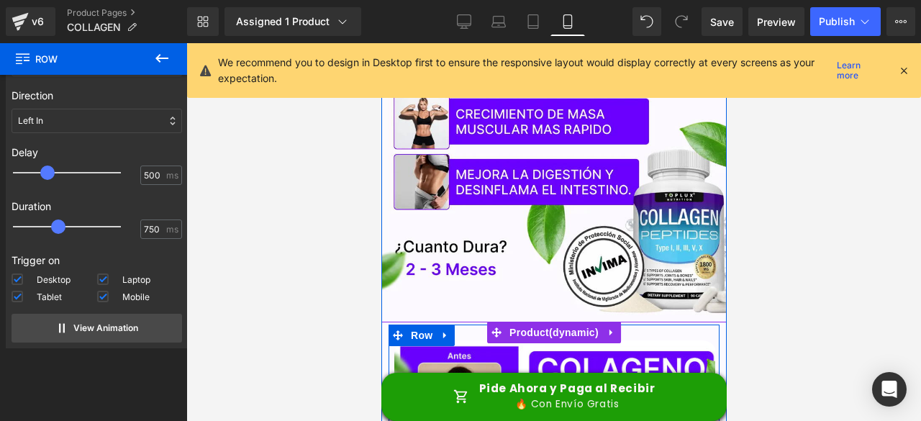
scroll to position [0, 0]
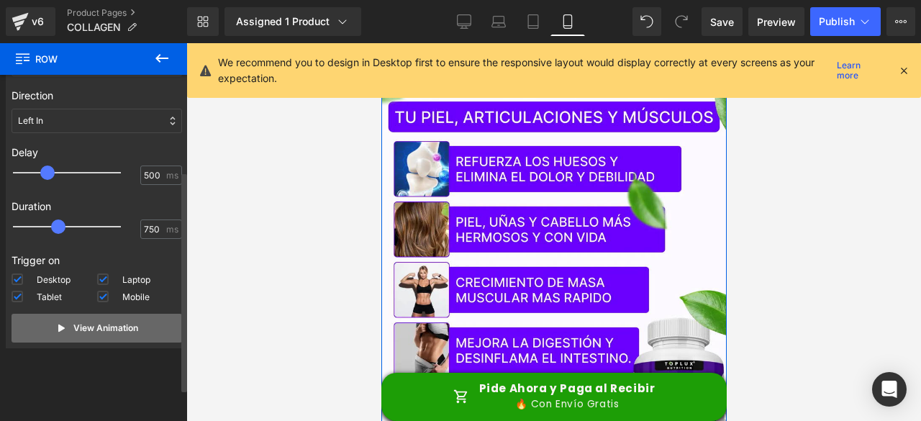
click at [82, 335] on button "View Animation" at bounding box center [97, 328] width 171 height 29
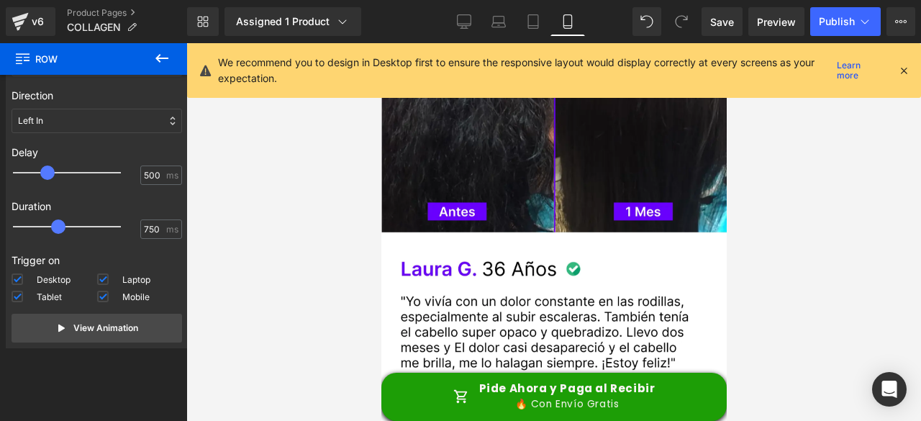
scroll to position [3382, 0]
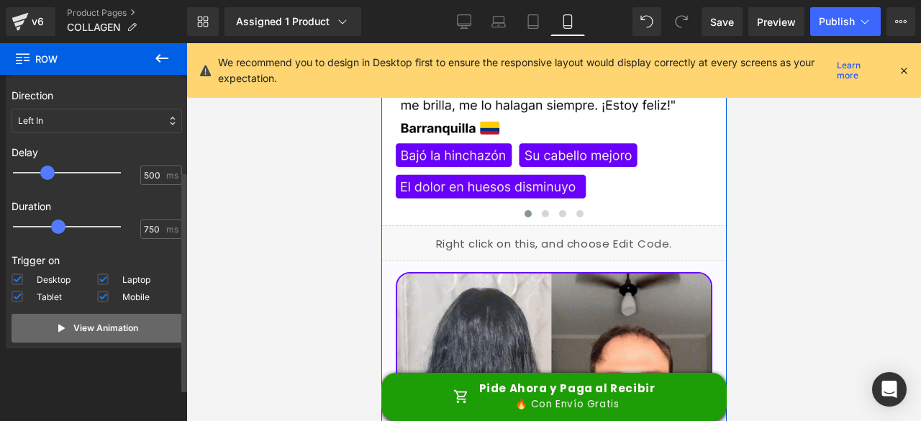
click at [90, 334] on button "View Animation" at bounding box center [97, 328] width 171 height 29
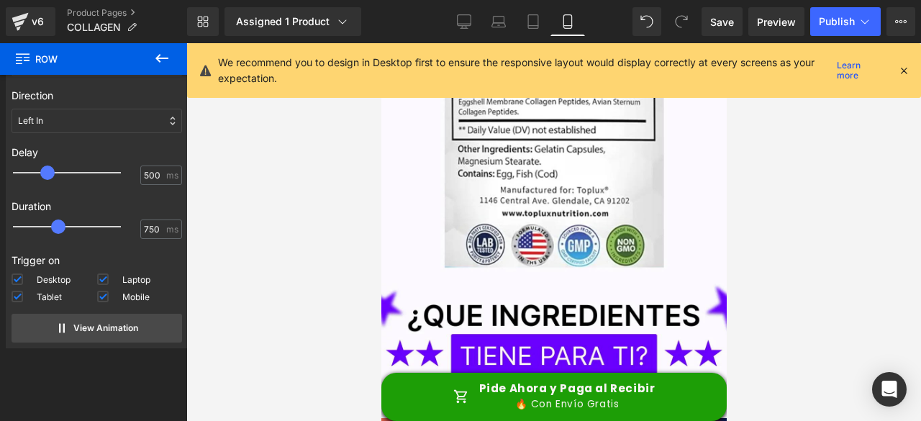
scroll to position [4245, 0]
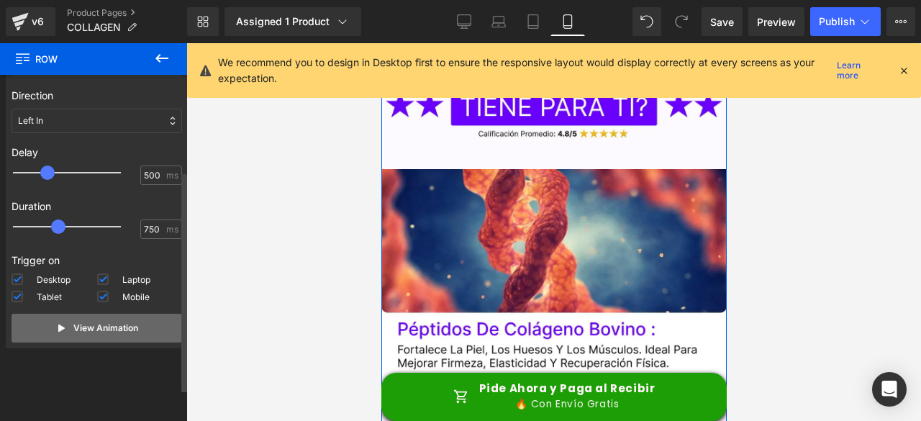
click at [124, 328] on p "View Animation" at bounding box center [105, 328] width 65 height 13
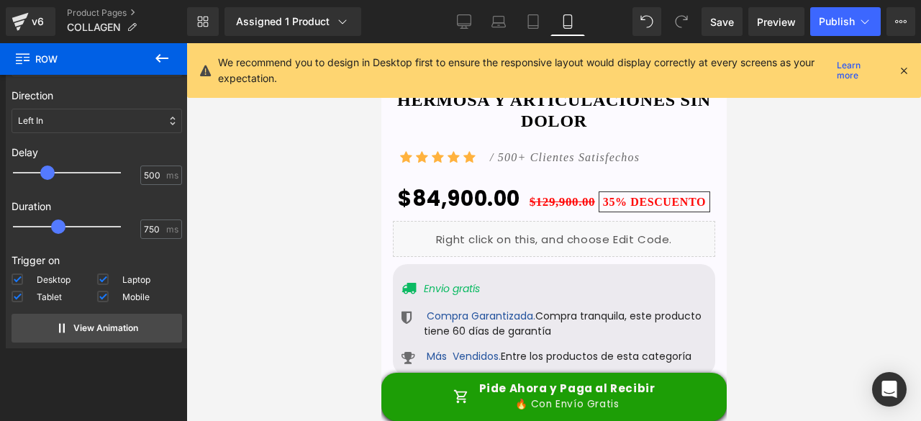
scroll to position [5108, 0]
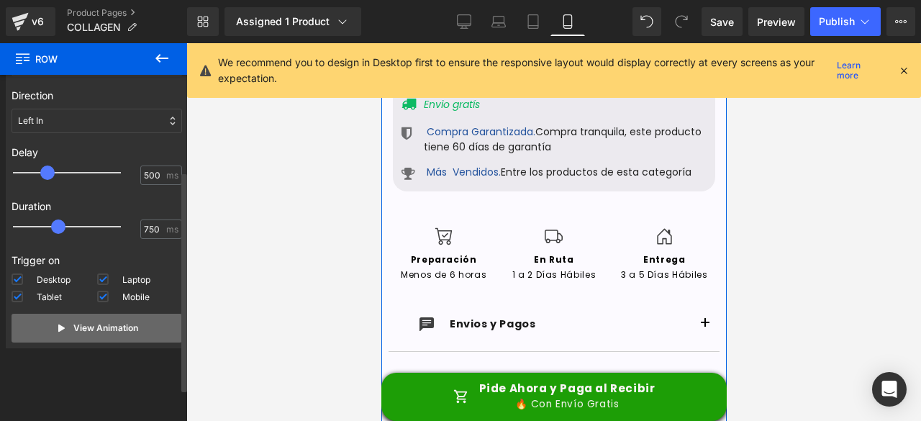
click at [109, 335] on button "View Animation" at bounding box center [97, 328] width 171 height 29
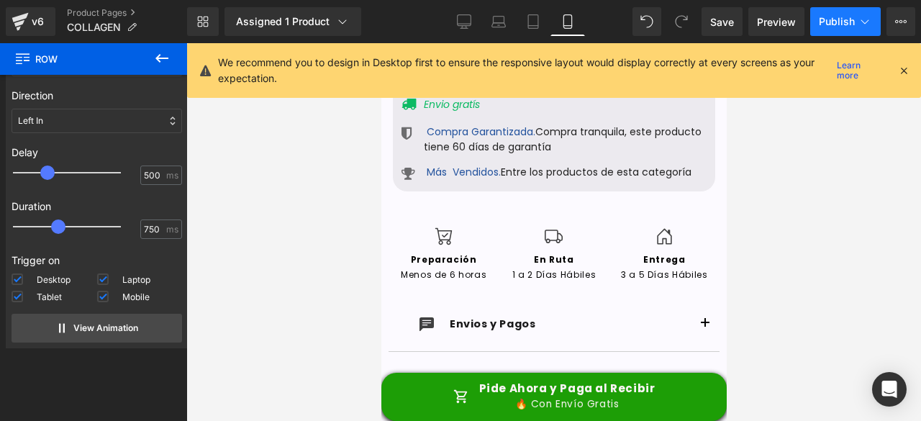
click at [844, 29] on button "Publish" at bounding box center [845, 21] width 71 height 29
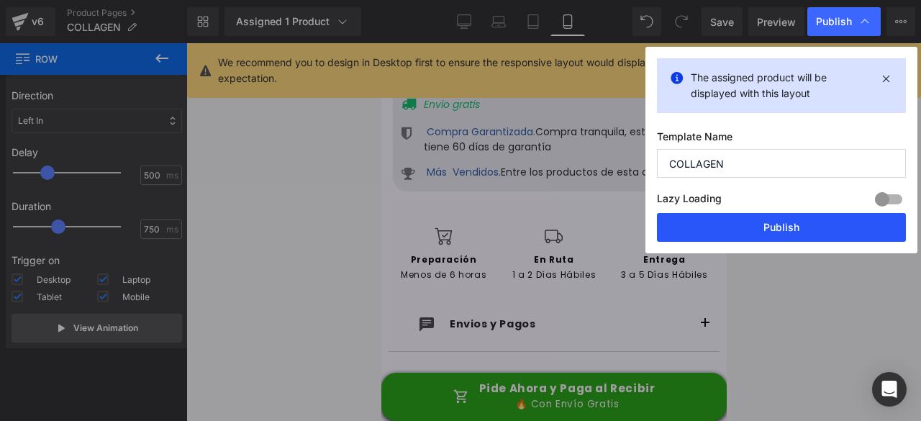
drag, startPoint x: 758, startPoint y: 219, endPoint x: 314, endPoint y: 176, distance: 446.1
click at [758, 219] on button "Publish" at bounding box center [781, 227] width 249 height 29
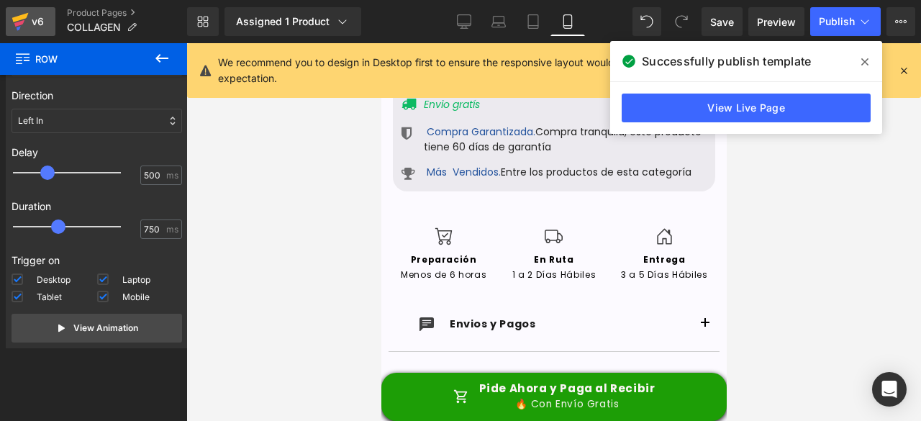
click at [33, 25] on div "v6" at bounding box center [38, 21] width 18 height 19
